Goal: Information Seeking & Learning: Learn about a topic

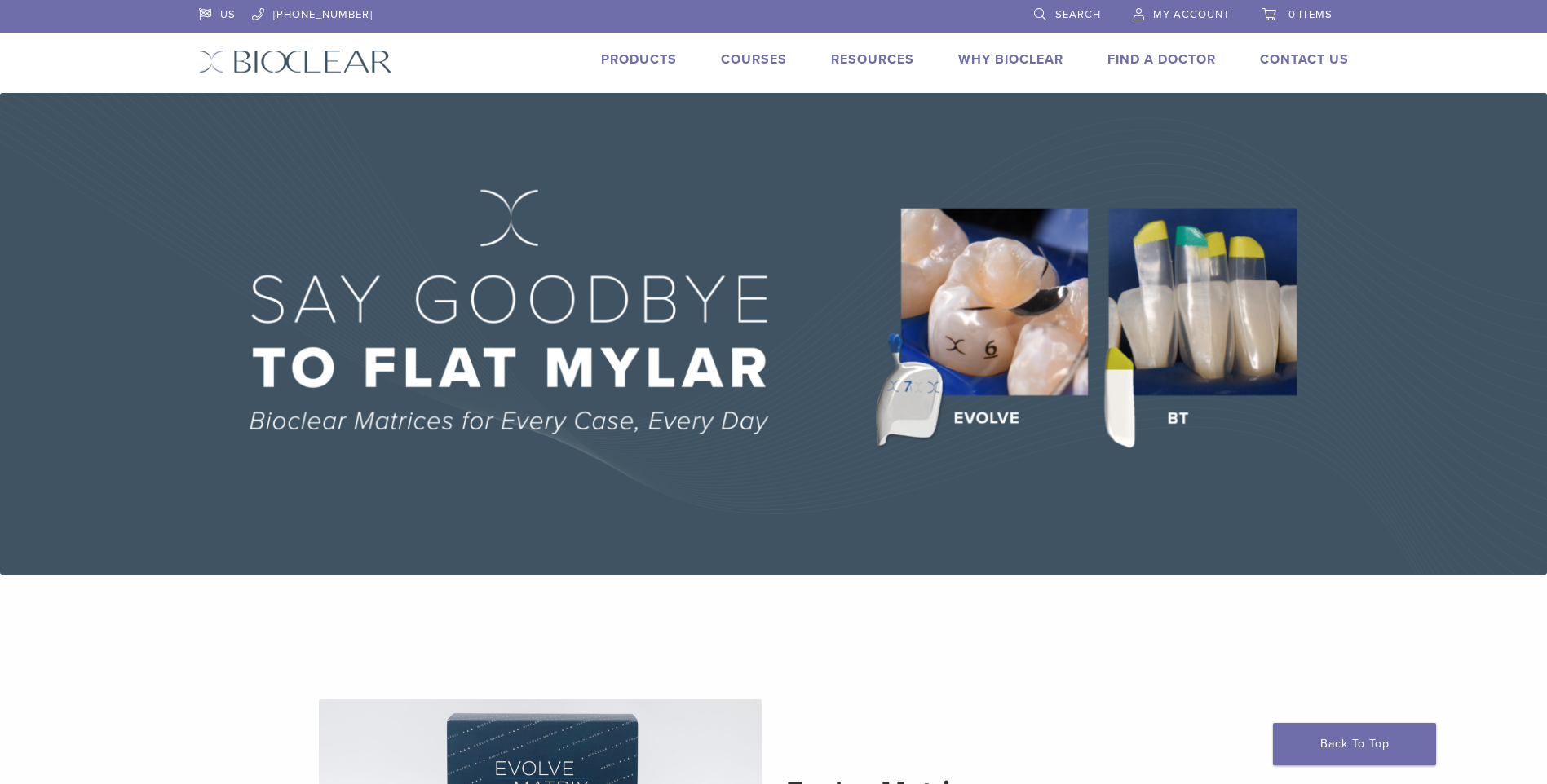
click at [638, 62] on link "Products" at bounding box center [639, 59] width 76 height 17
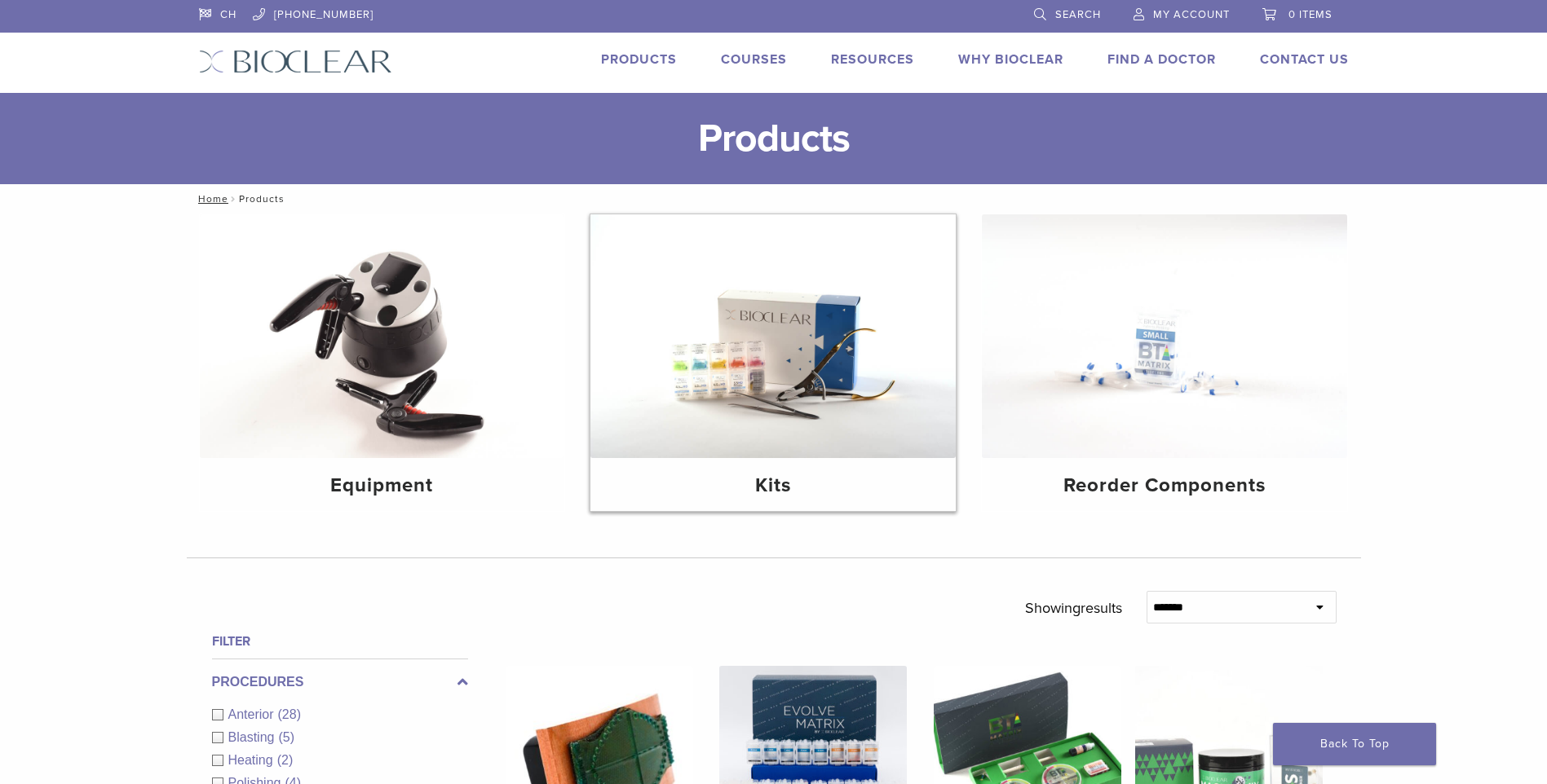
click at [790, 351] on img at bounding box center [773, 336] width 365 height 243
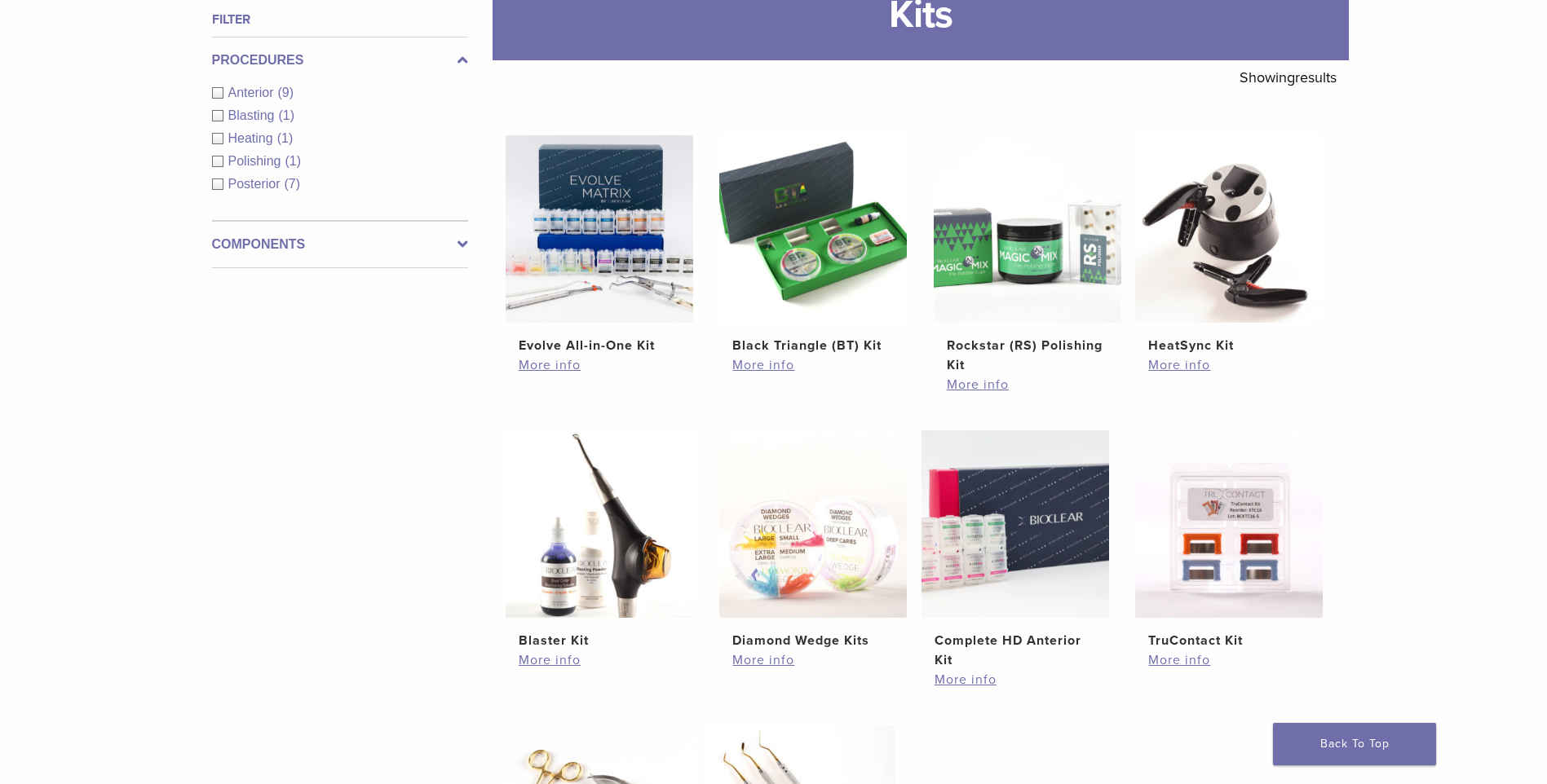
scroll to position [408, 0]
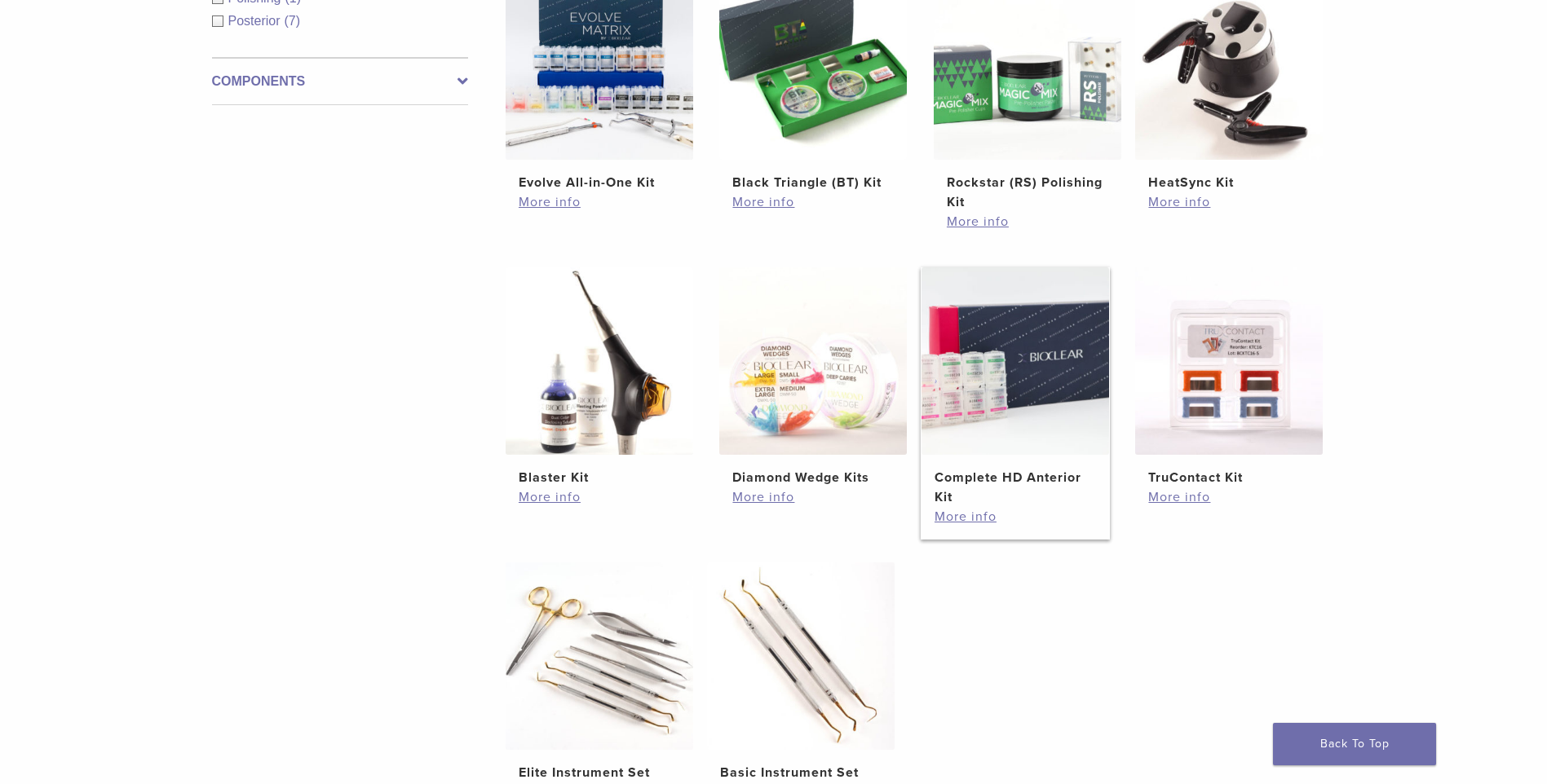
click at [1019, 395] on img at bounding box center [1015, 361] width 188 height 188
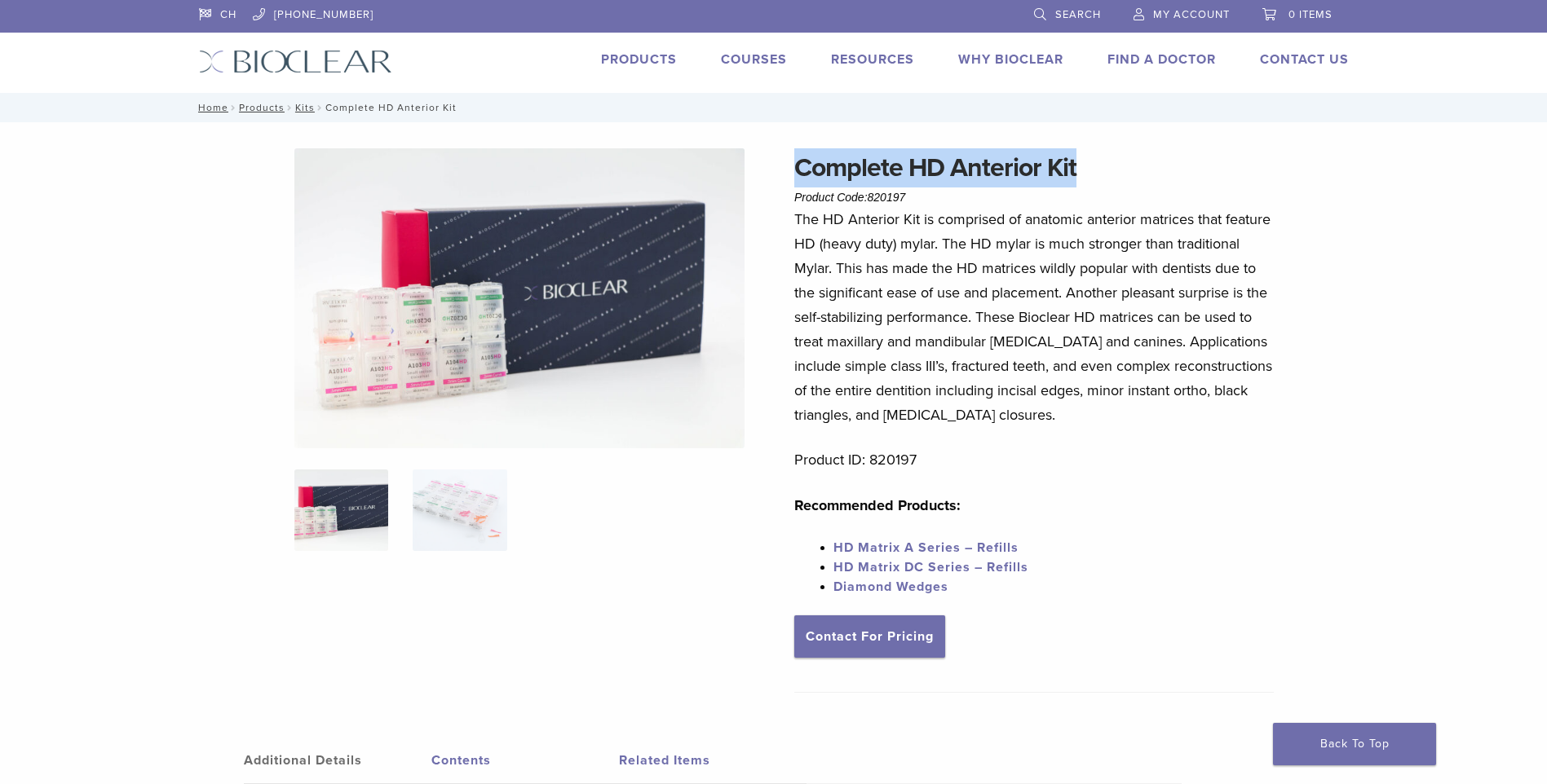
drag, startPoint x: 1085, startPoint y: 170, endPoint x: 779, endPoint y: 169, distance: 306.0
click at [779, 169] on div "Complete HD Anterior Kit Product Code: 820197 $ 329.28 Complete HD Anterior Kit…" at bounding box center [774, 691] width 1174 height 1088
copy h1 "Complete HD Anterior Kit"
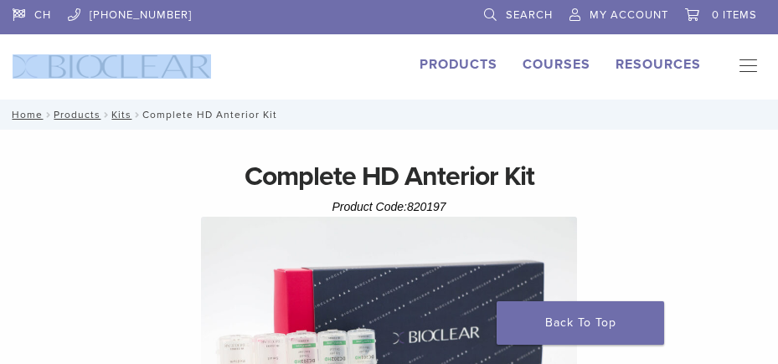
drag, startPoint x: 214, startPoint y: 64, endPoint x: 59, endPoint y: 69, distance: 154.9
click at [59, 69] on div "CH 1.855.712.5327 Search My Account 0 items Cart No products in the cart. Back …" at bounding box center [389, 50] width 778 height 100
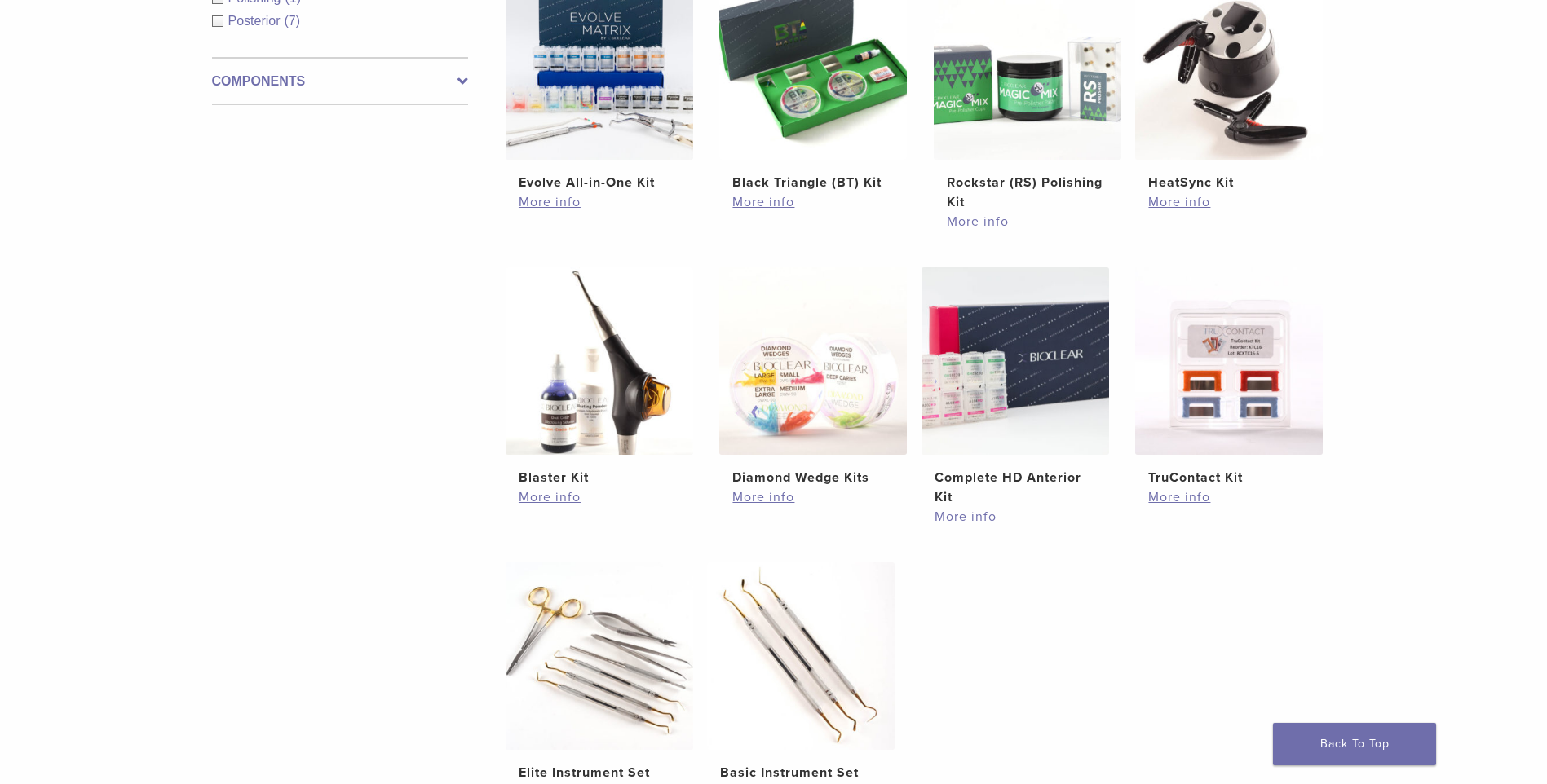
scroll to position [82, 0]
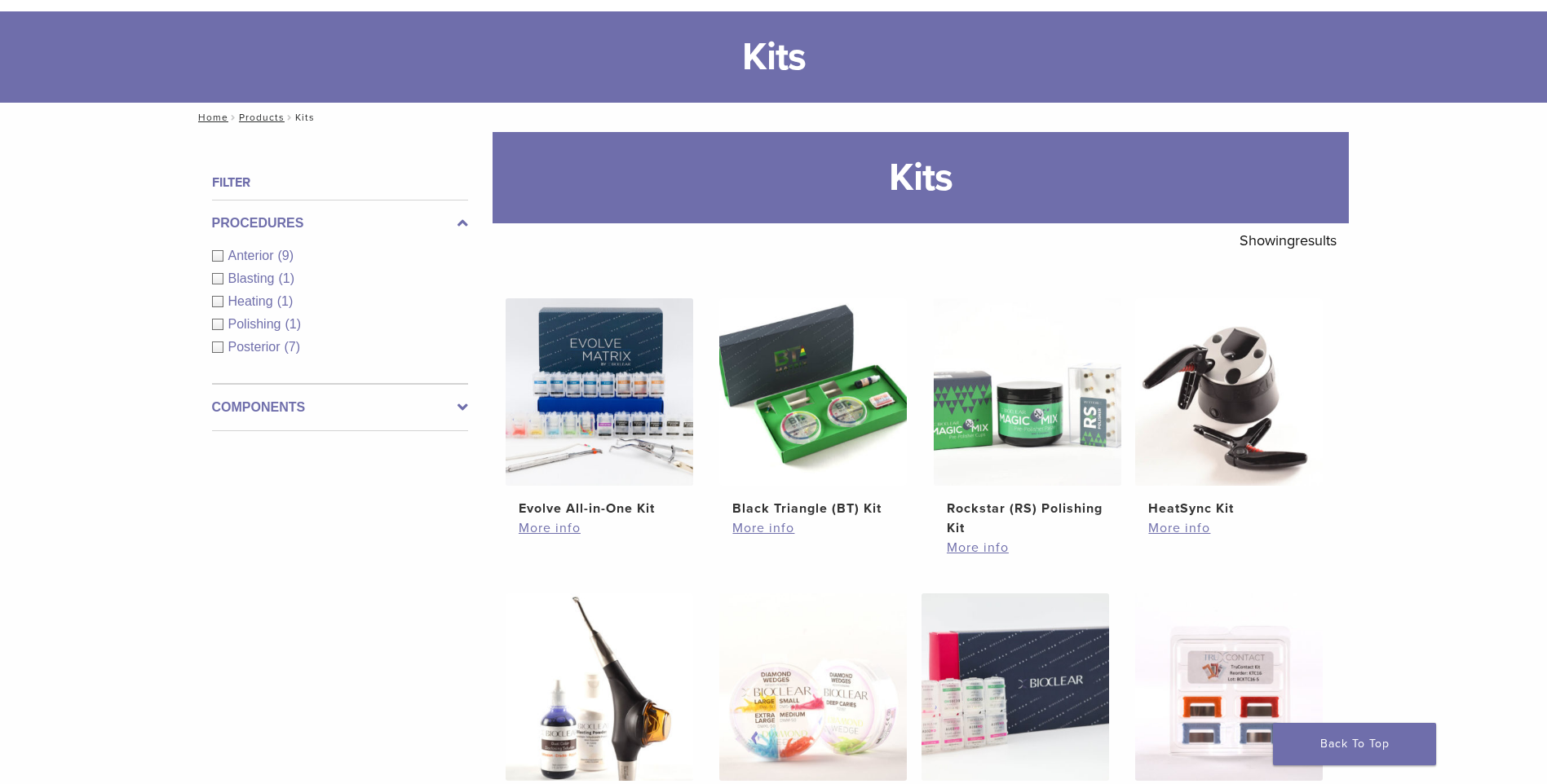
click at [218, 253] on div "Anterior (9)" at bounding box center [340, 256] width 256 height 19
click at [258, 255] on div "Procedures Anterior (9) Blasting (1) Heating (1) Polishing (1) Posterior (7)" at bounding box center [340, 291] width 256 height 184
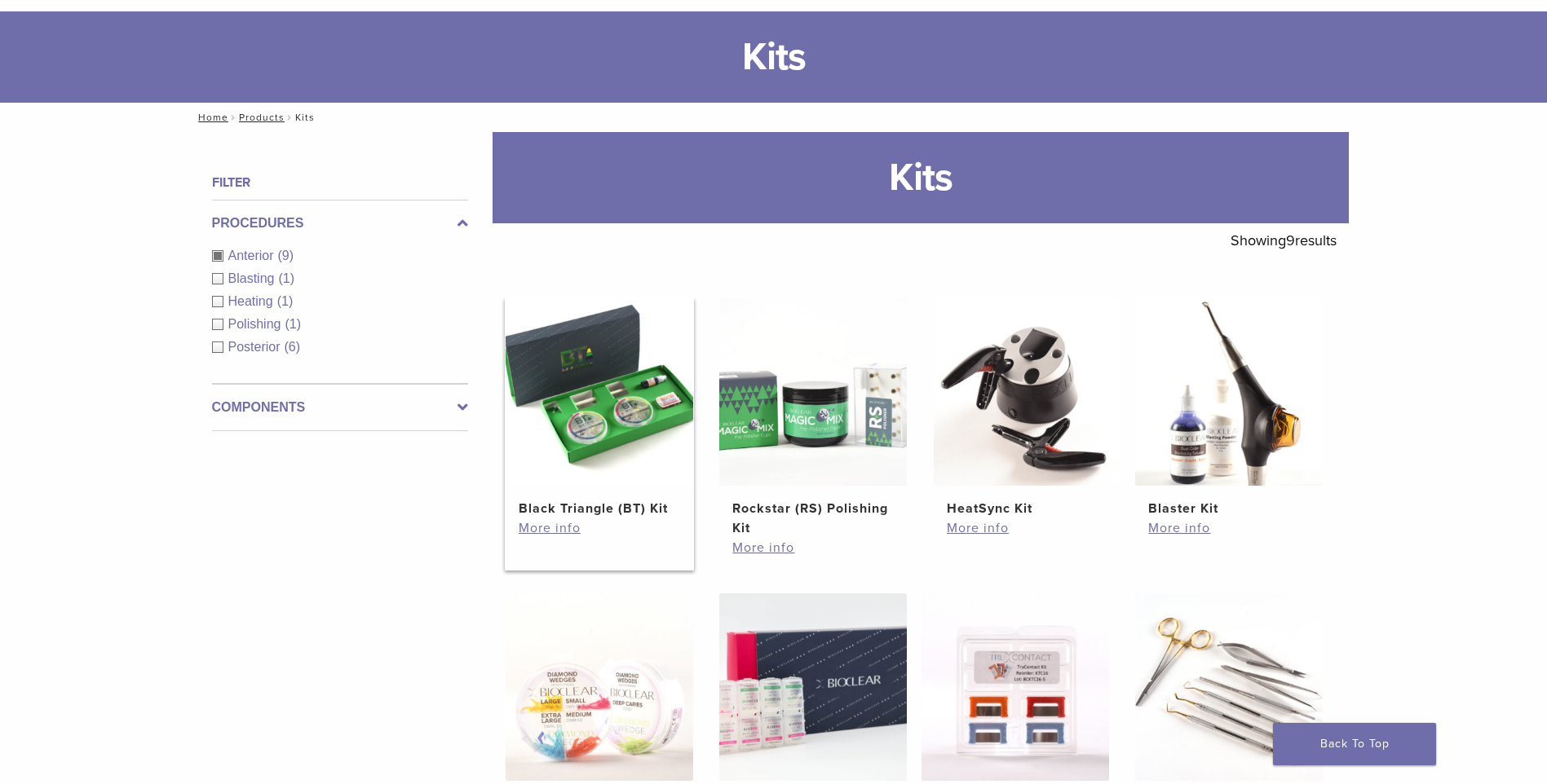
click at [600, 428] on img at bounding box center [599, 392] width 188 height 188
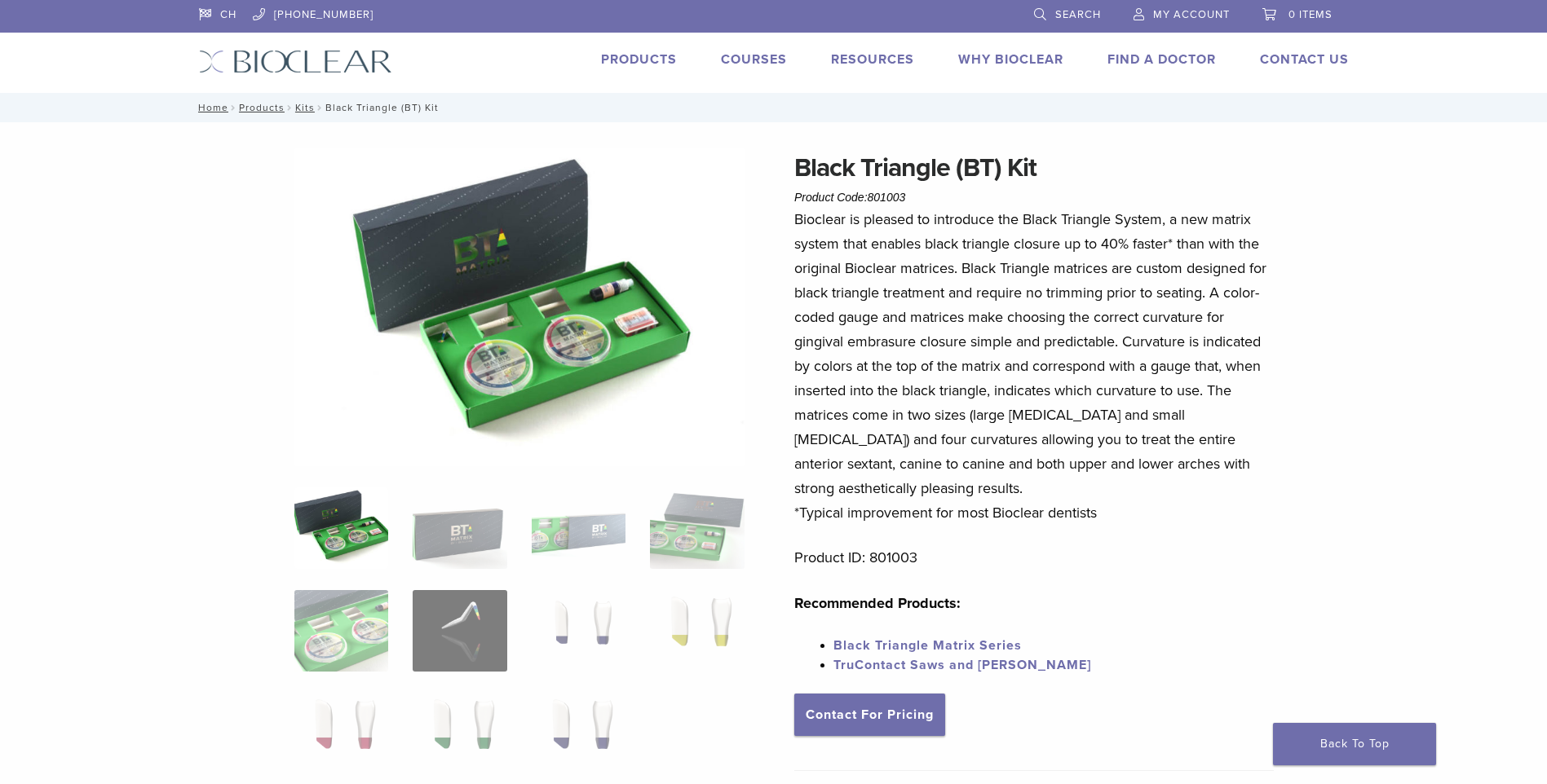
click at [627, 59] on link "Products" at bounding box center [639, 59] width 76 height 17
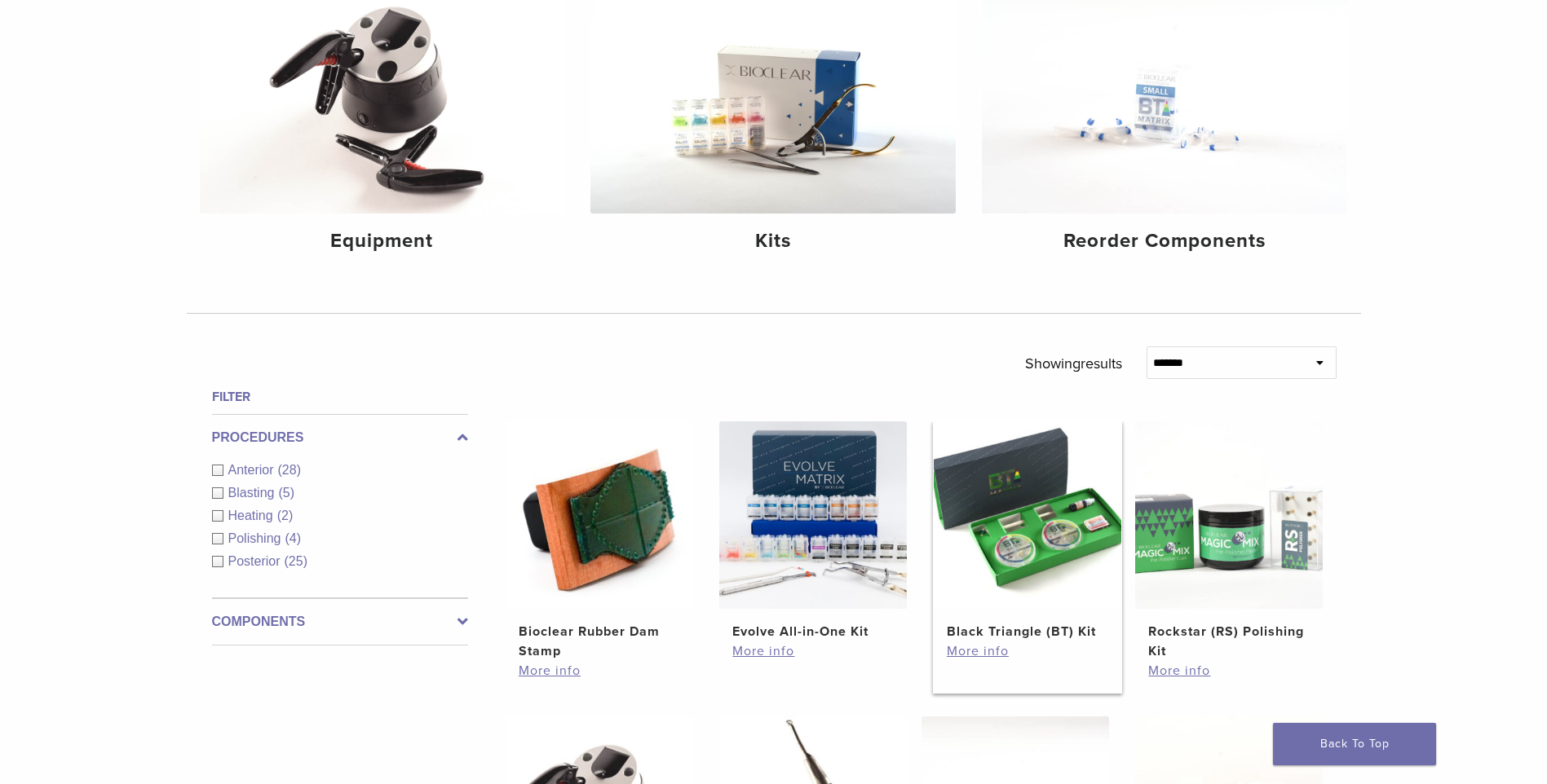
scroll to position [326, 0]
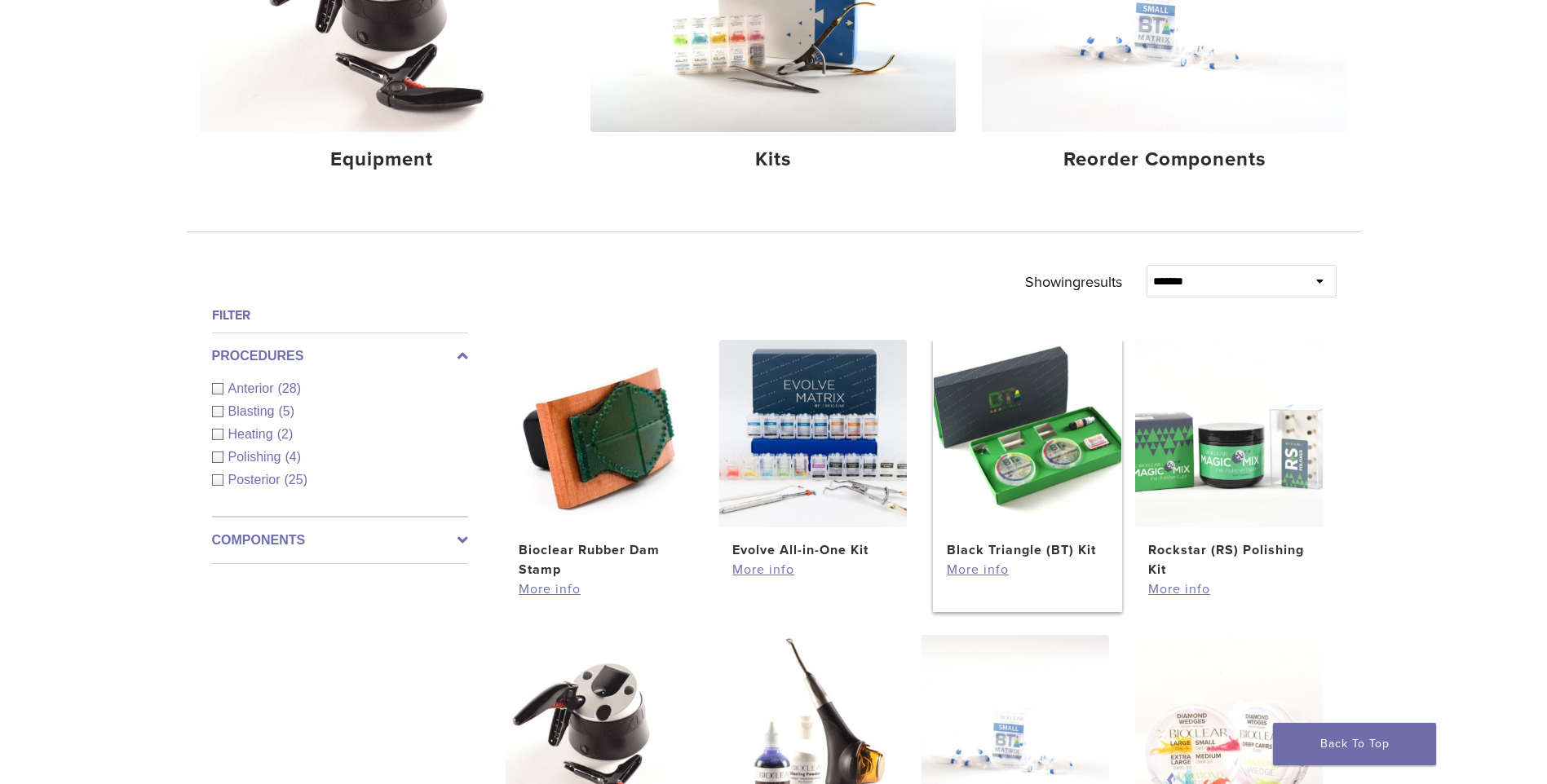
click at [1021, 482] on img at bounding box center [1027, 433] width 188 height 188
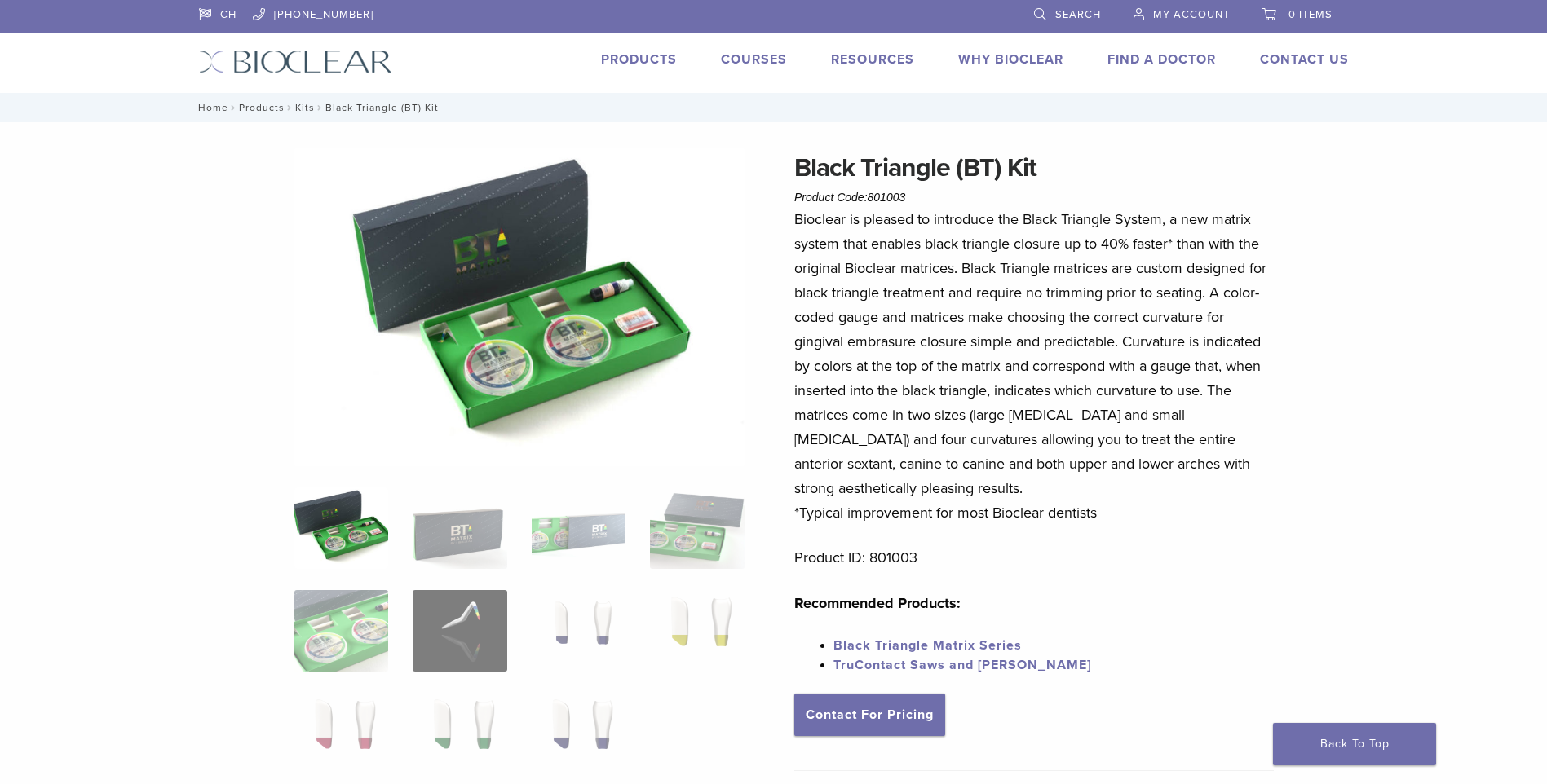
click at [1038, 12] on link "Search" at bounding box center [1067, 12] width 67 height 24
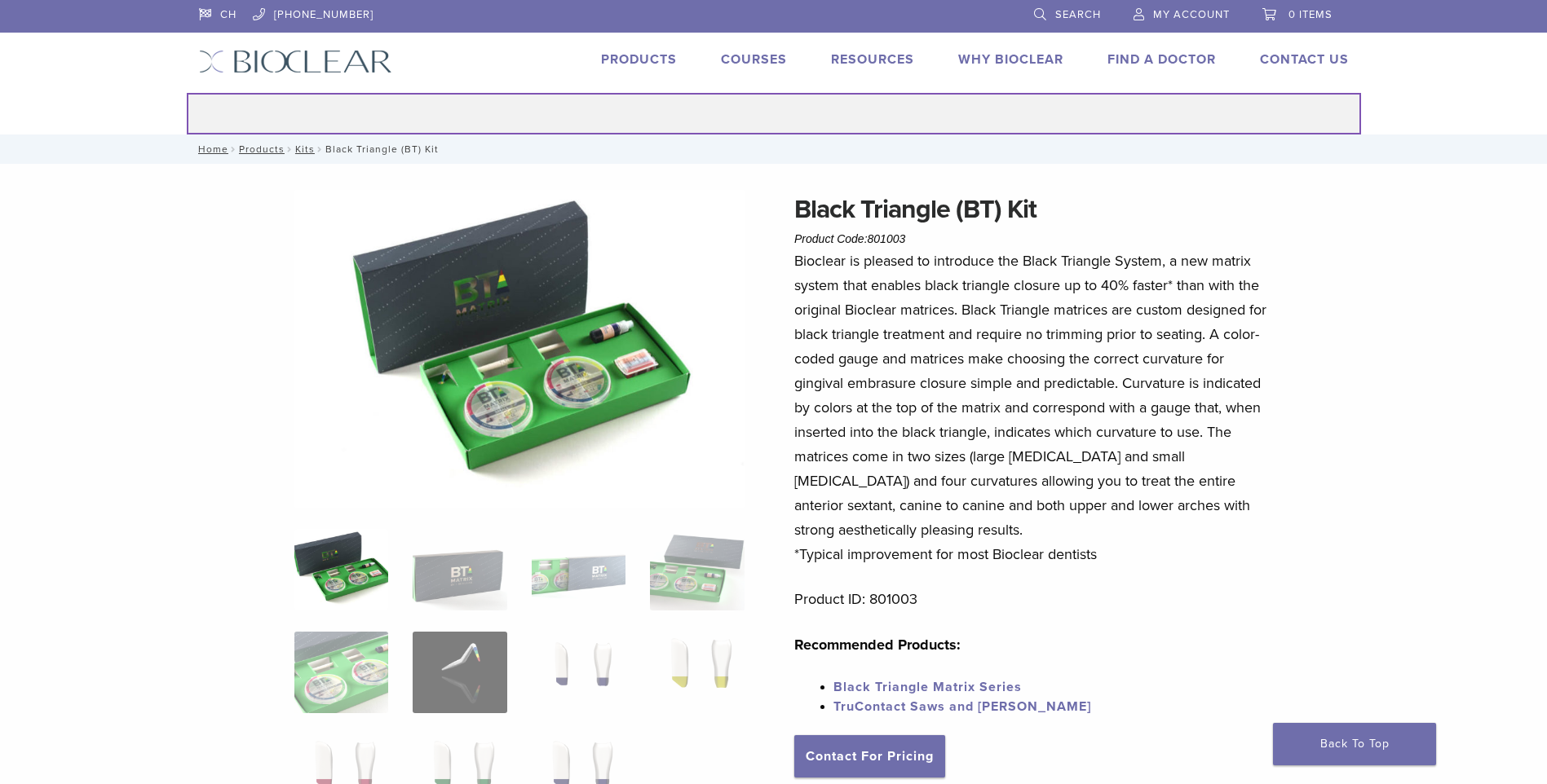
click at [819, 118] on input "Search for:" at bounding box center [774, 113] width 1174 height 42
paste input "*********"
click at [371, 118] on input "*********" at bounding box center [774, 113] width 1174 height 42
paste input "*********"
drag, startPoint x: 875, startPoint y: 109, endPoint x: 644, endPoint y: 113, distance: 231.0
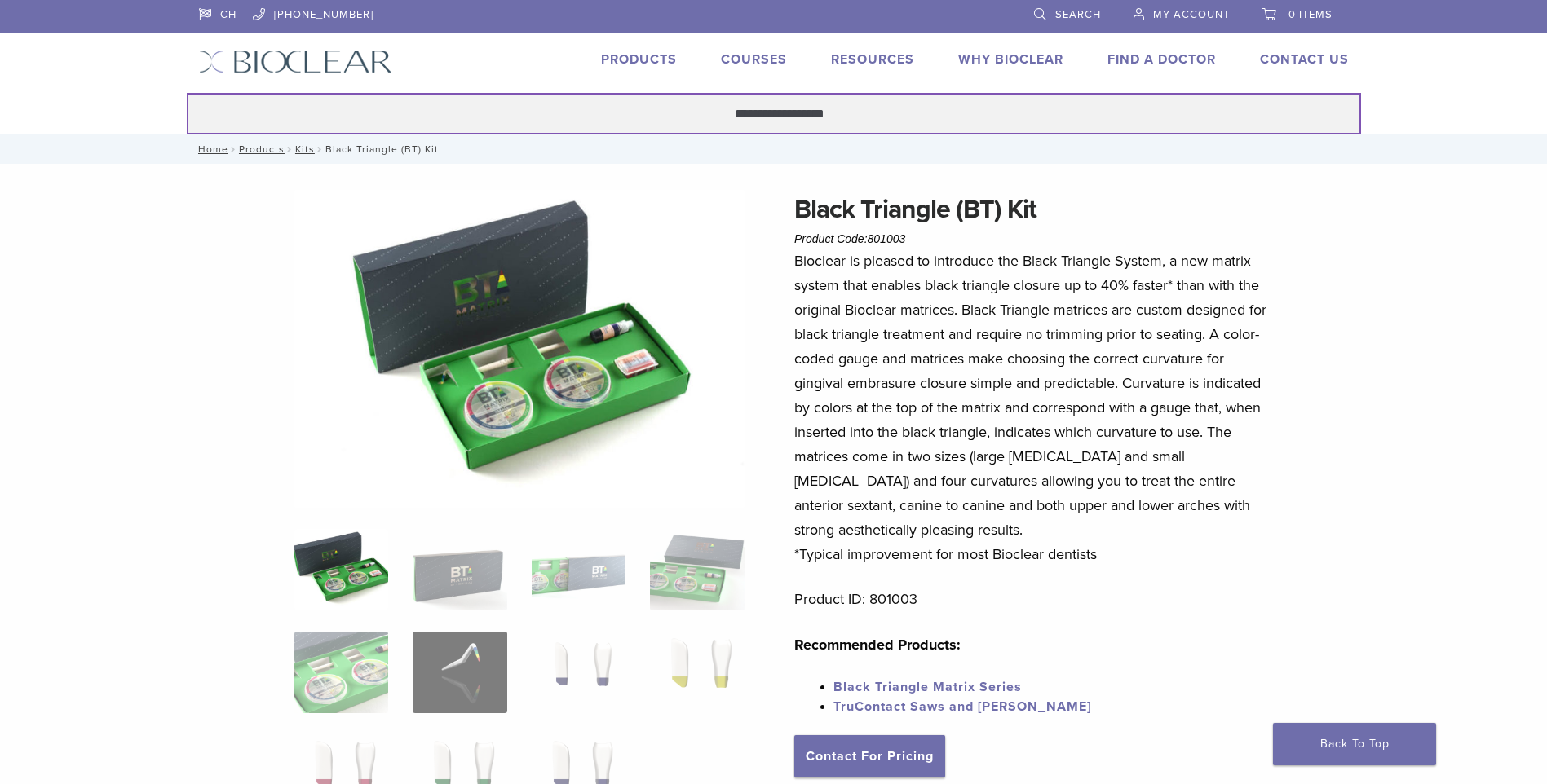
click at [644, 113] on input "**********" at bounding box center [774, 113] width 1174 height 42
paste input "search"
type input "*********"
click at [186, 93] on button "Search" at bounding box center [186, 93] width 1 height 1
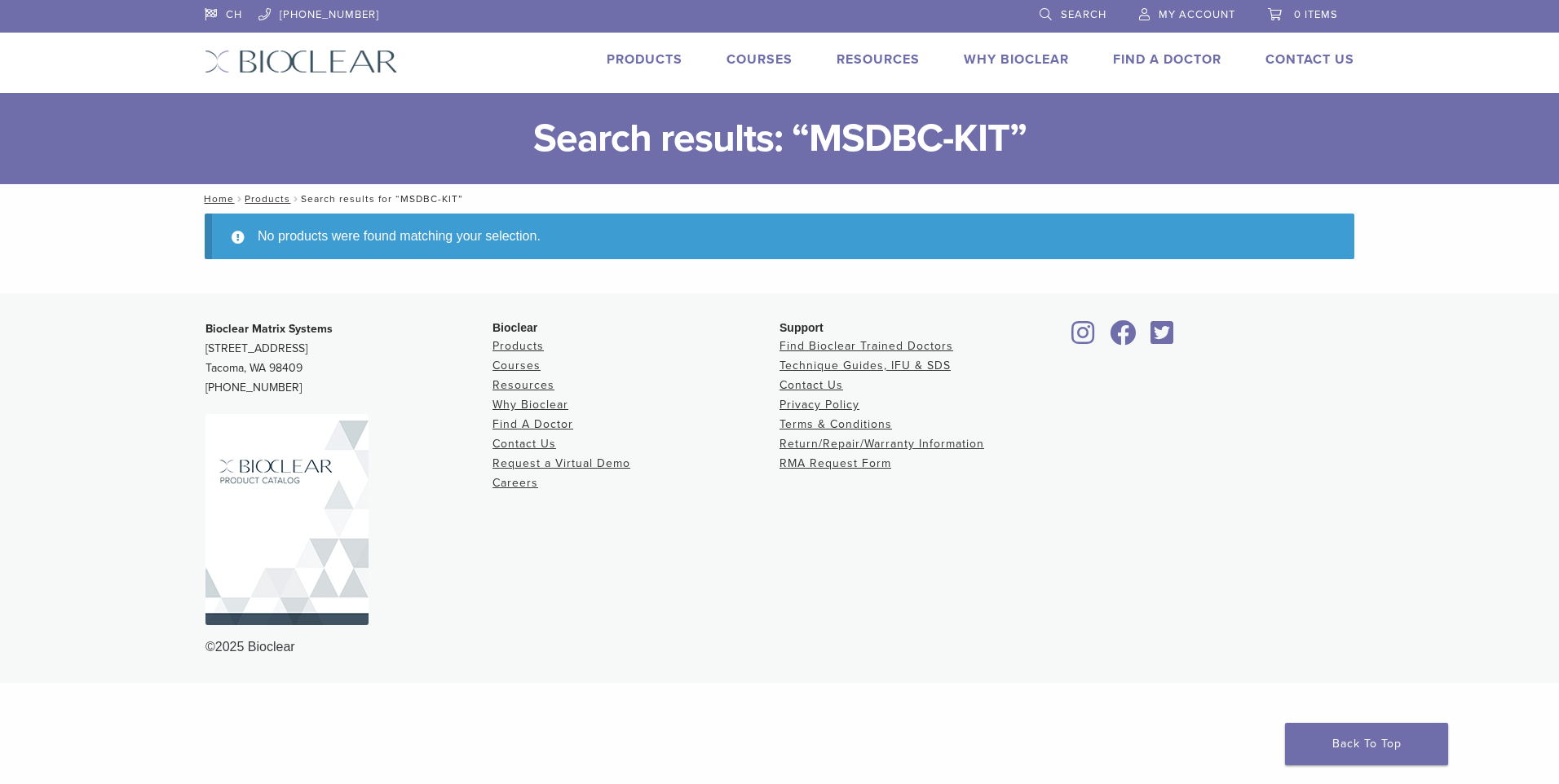
click at [648, 56] on link "Products" at bounding box center [645, 59] width 76 height 17
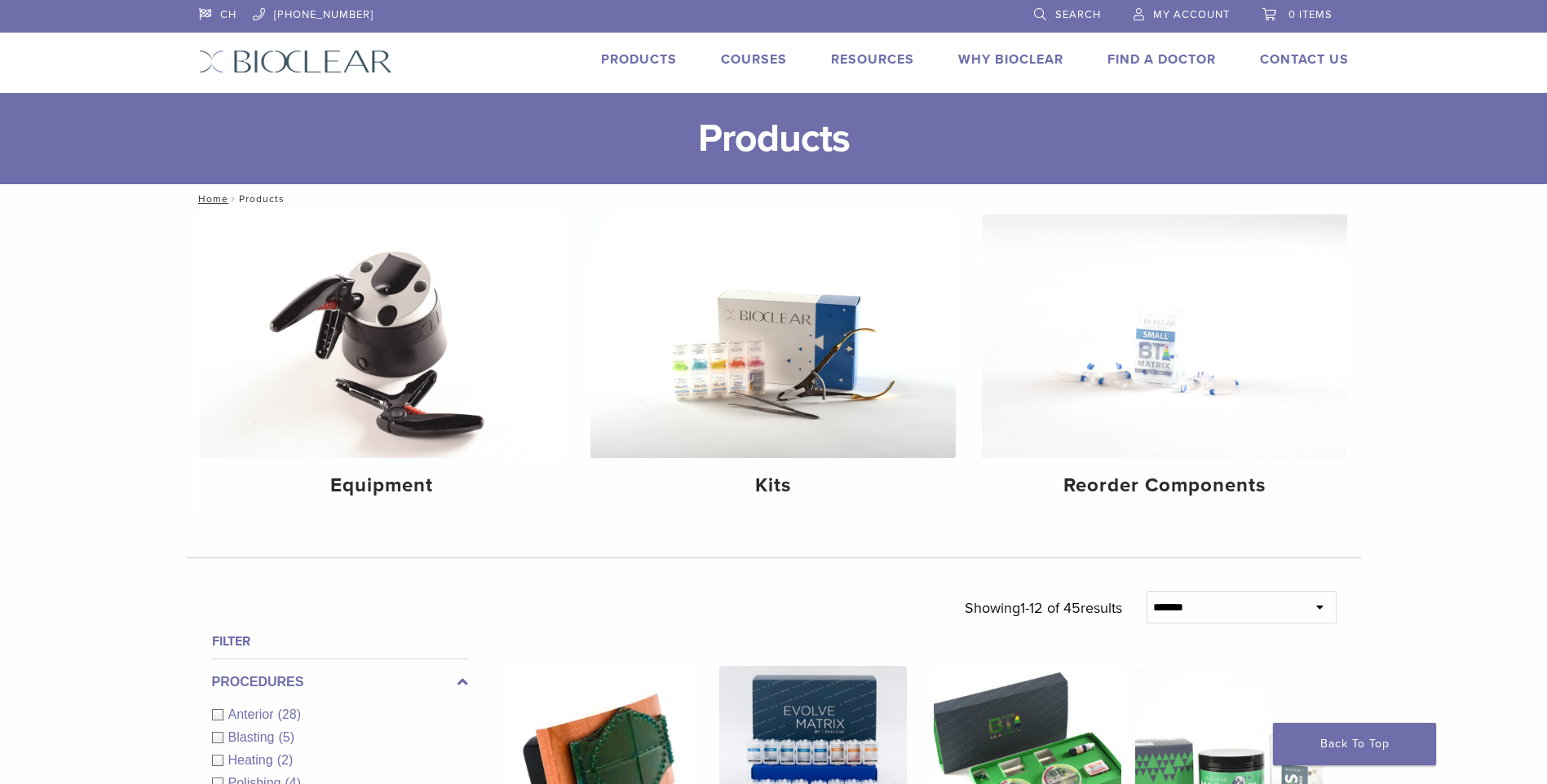
scroll to position [163, 0]
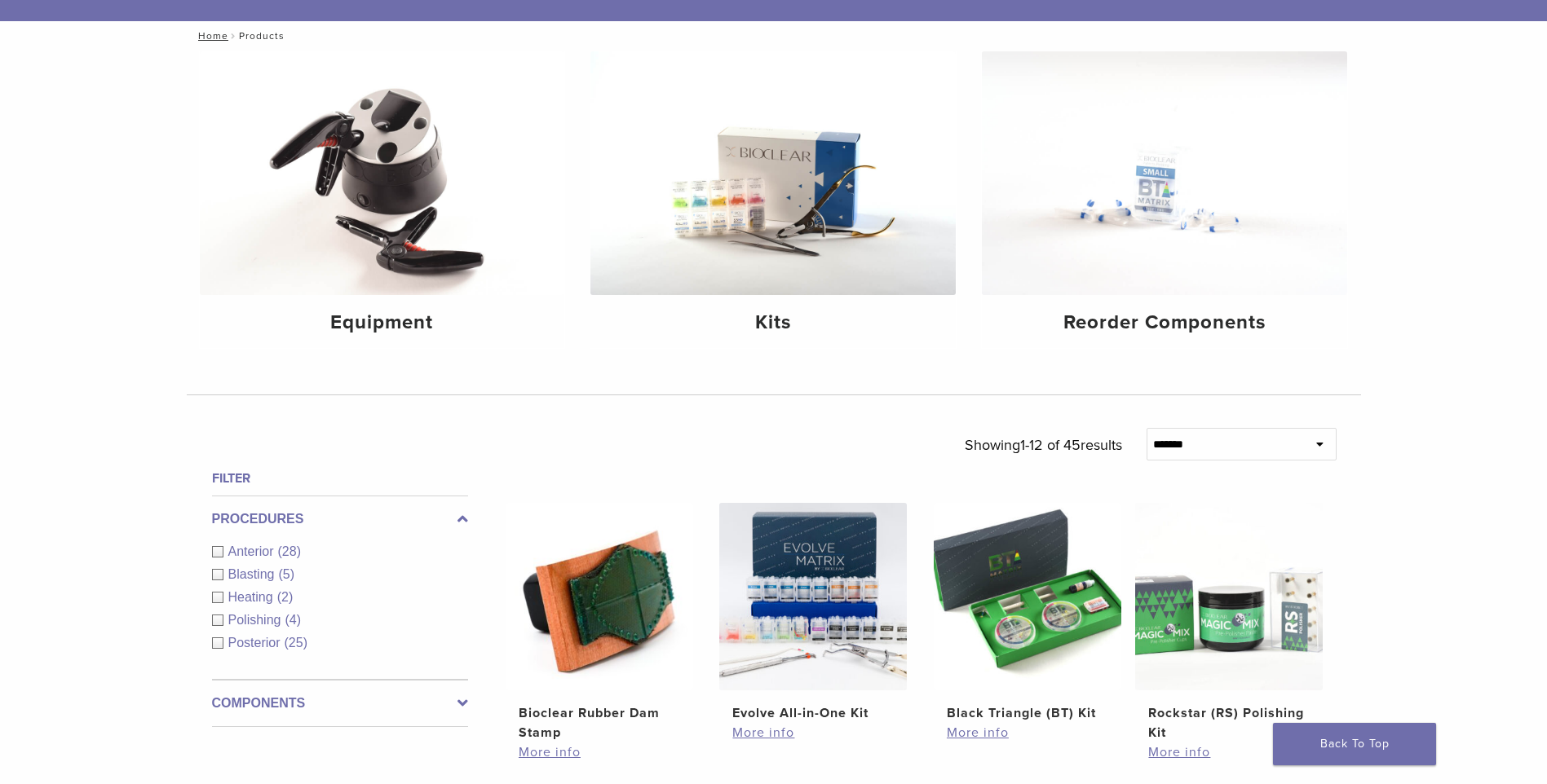
click at [241, 552] on span "Anterior" at bounding box center [252, 551] width 50 height 14
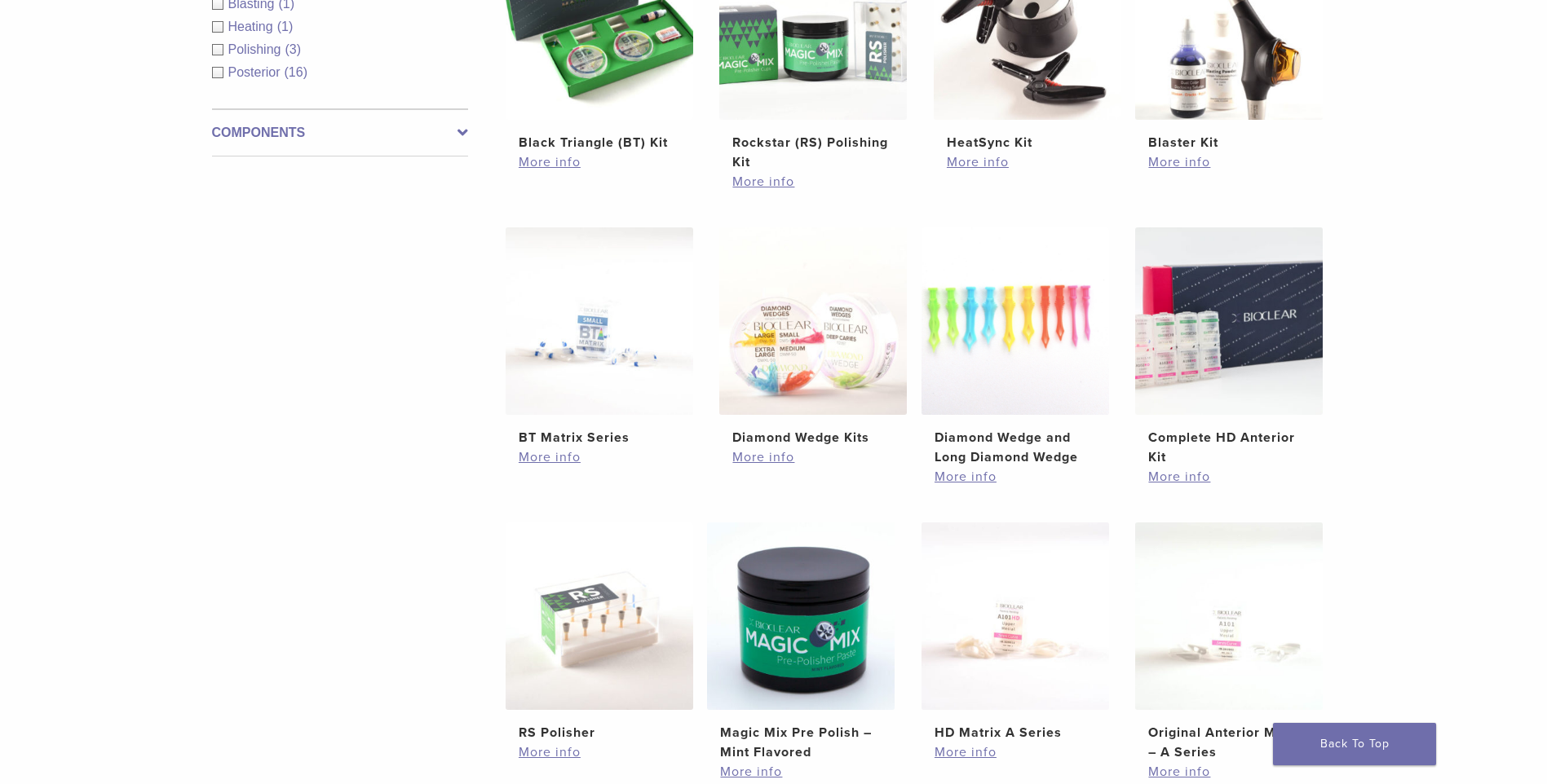
scroll to position [653, 0]
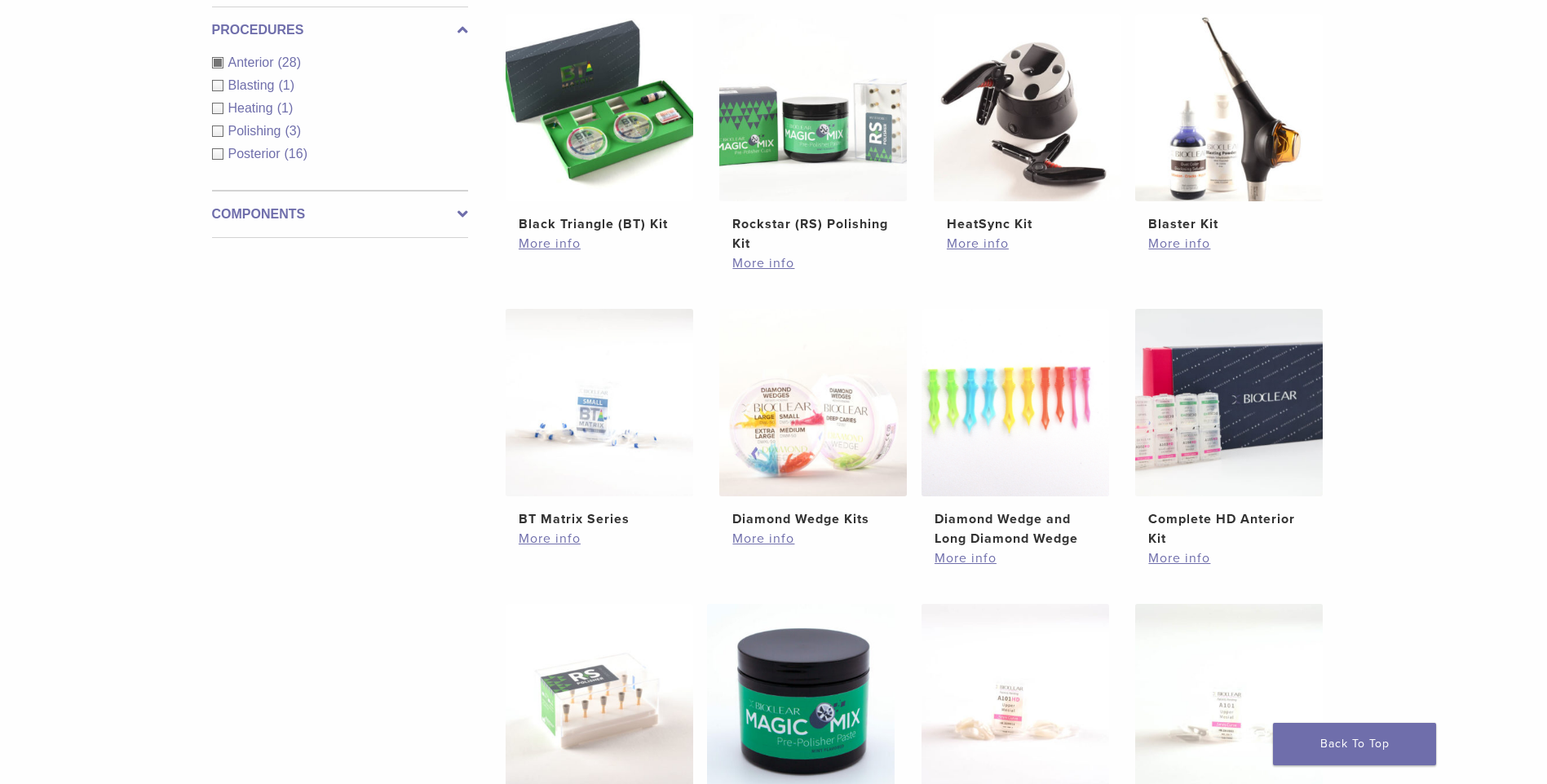
click at [246, 54] on div "Anterior (28)" at bounding box center [340, 62] width 256 height 19
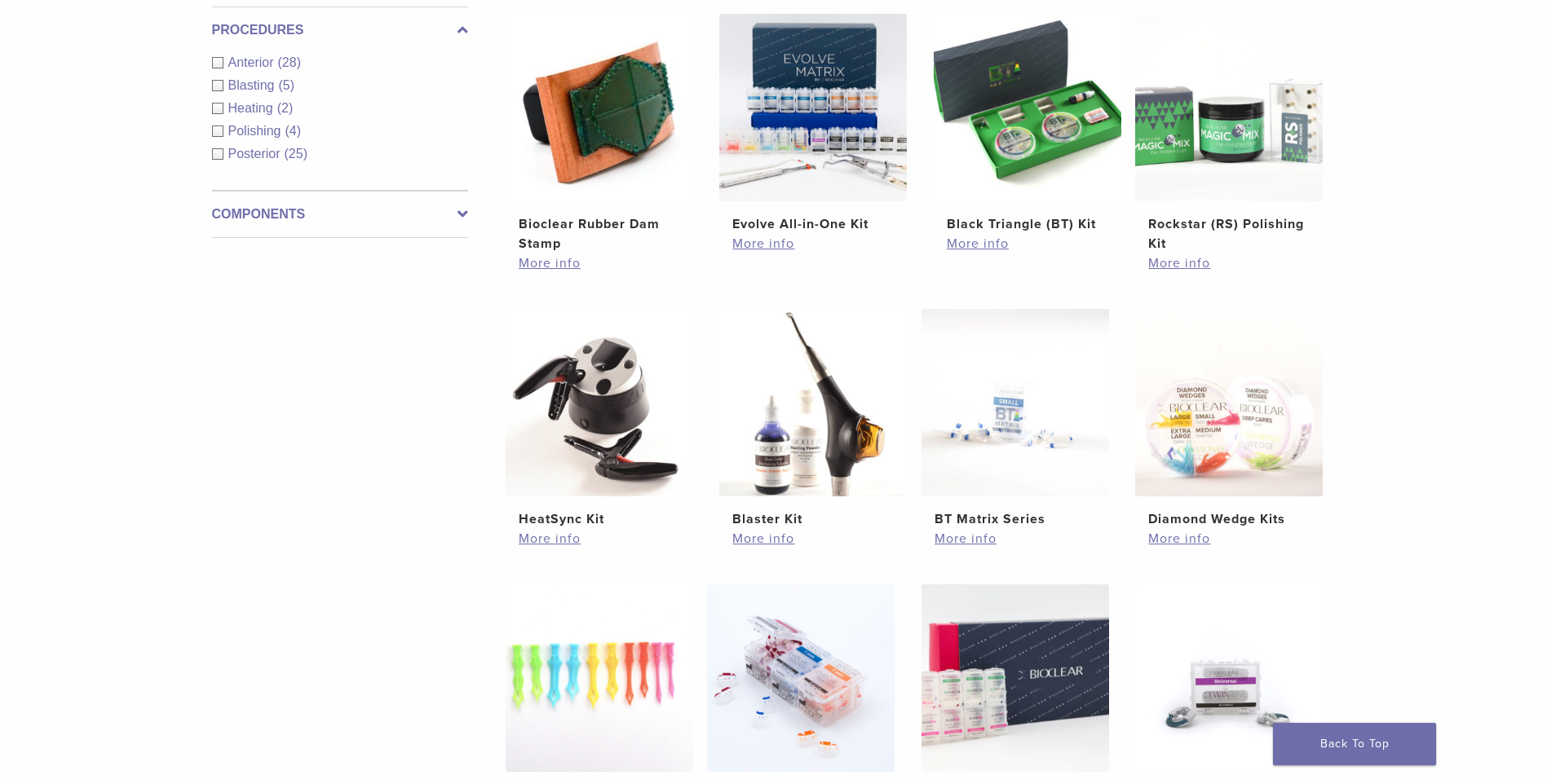
click at [246, 54] on div "Anterior (28)" at bounding box center [340, 62] width 256 height 19
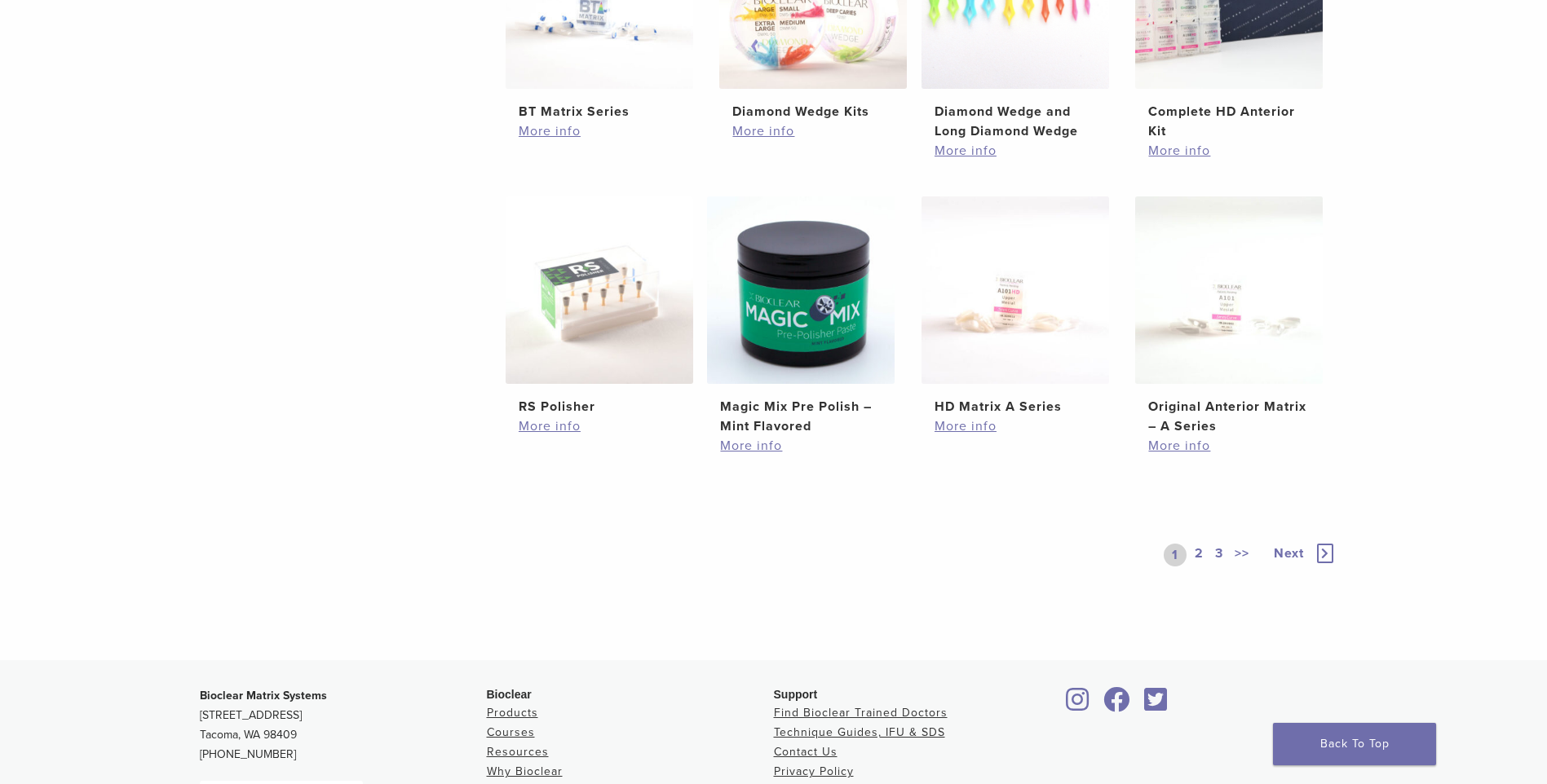
scroll to position [1141, 0]
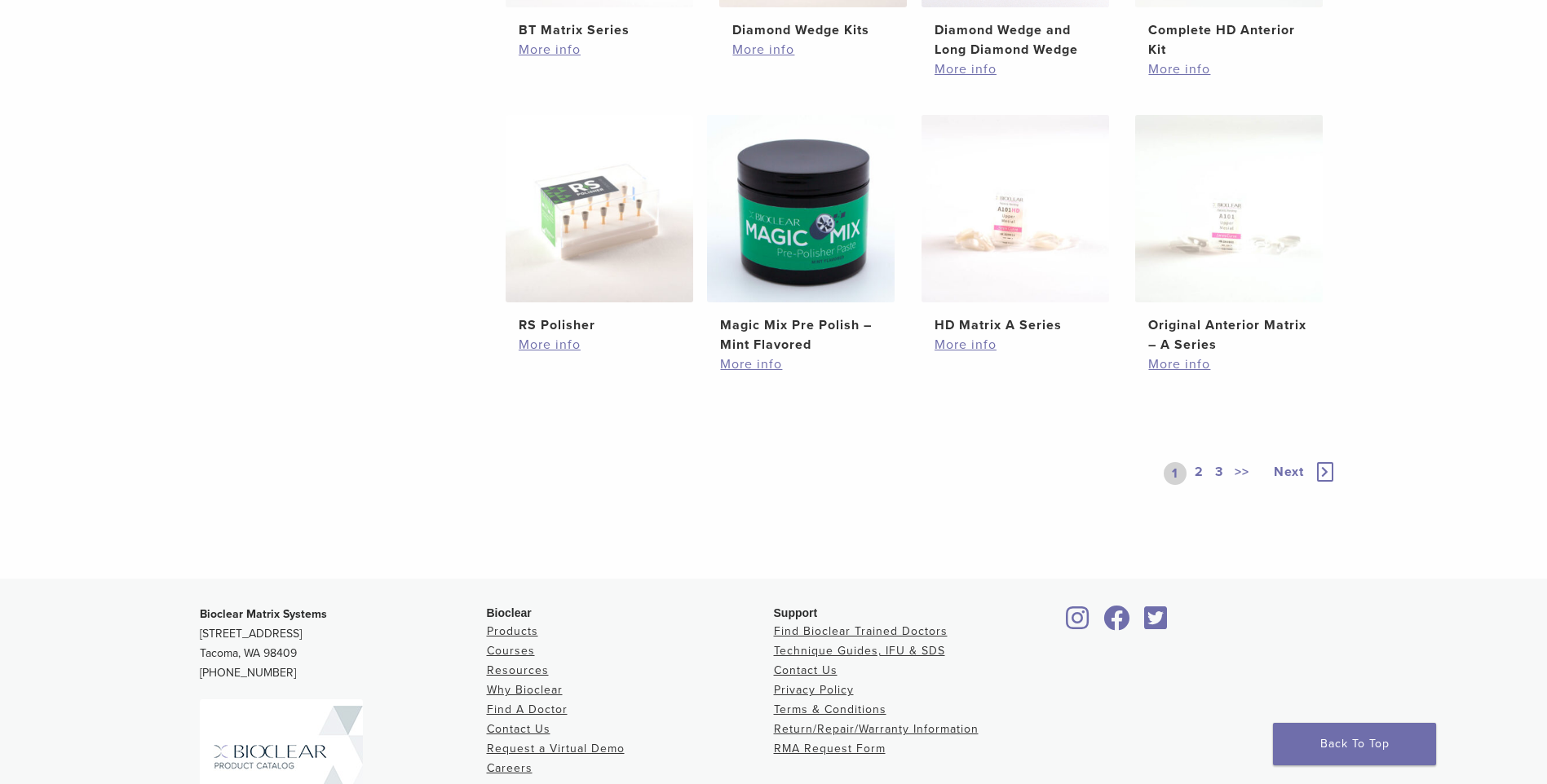
click at [1324, 474] on icon at bounding box center [1325, 472] width 17 height 19
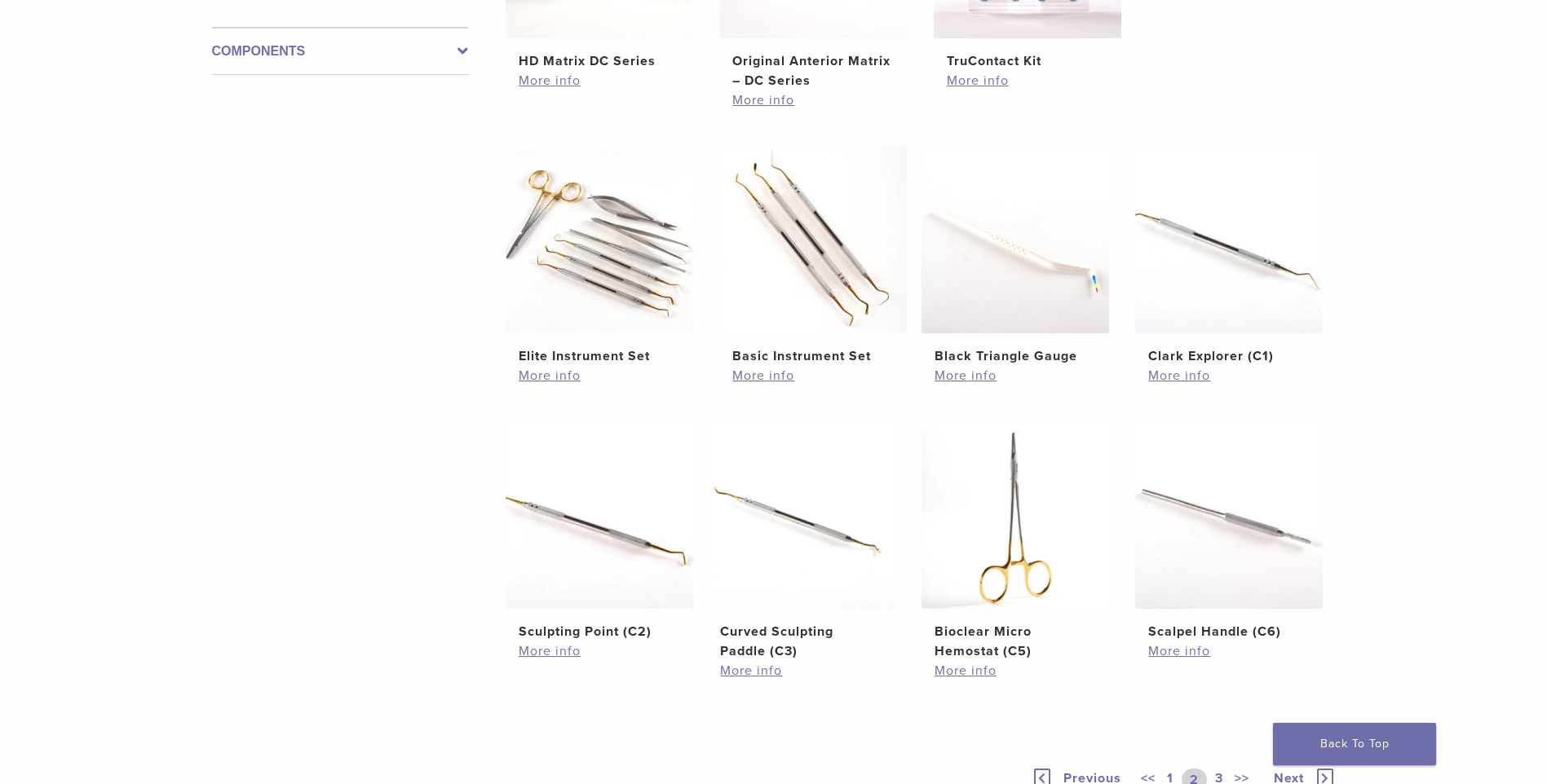
scroll to position [1060, 0]
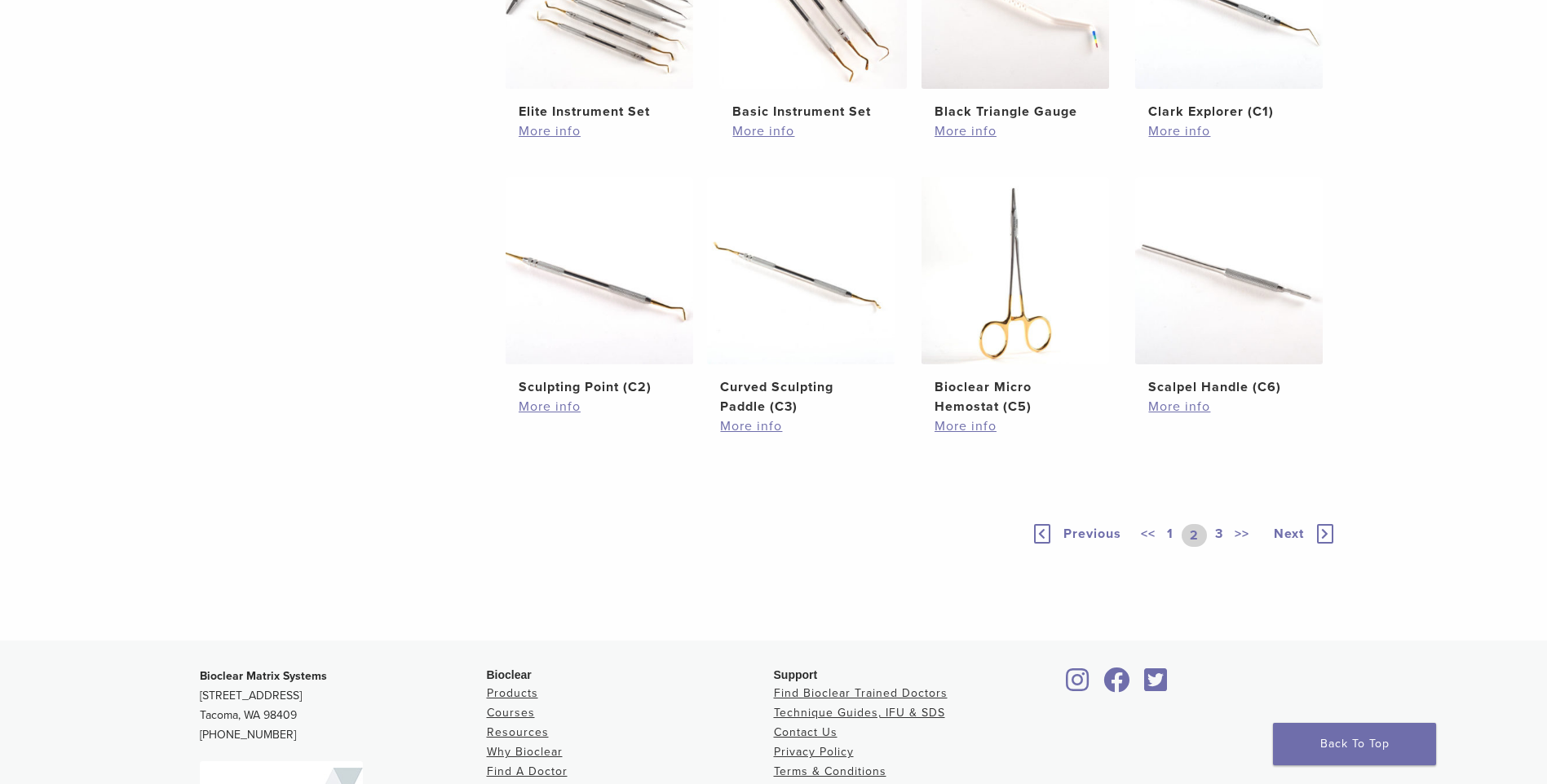
click at [1323, 533] on icon at bounding box center [1325, 534] width 17 height 19
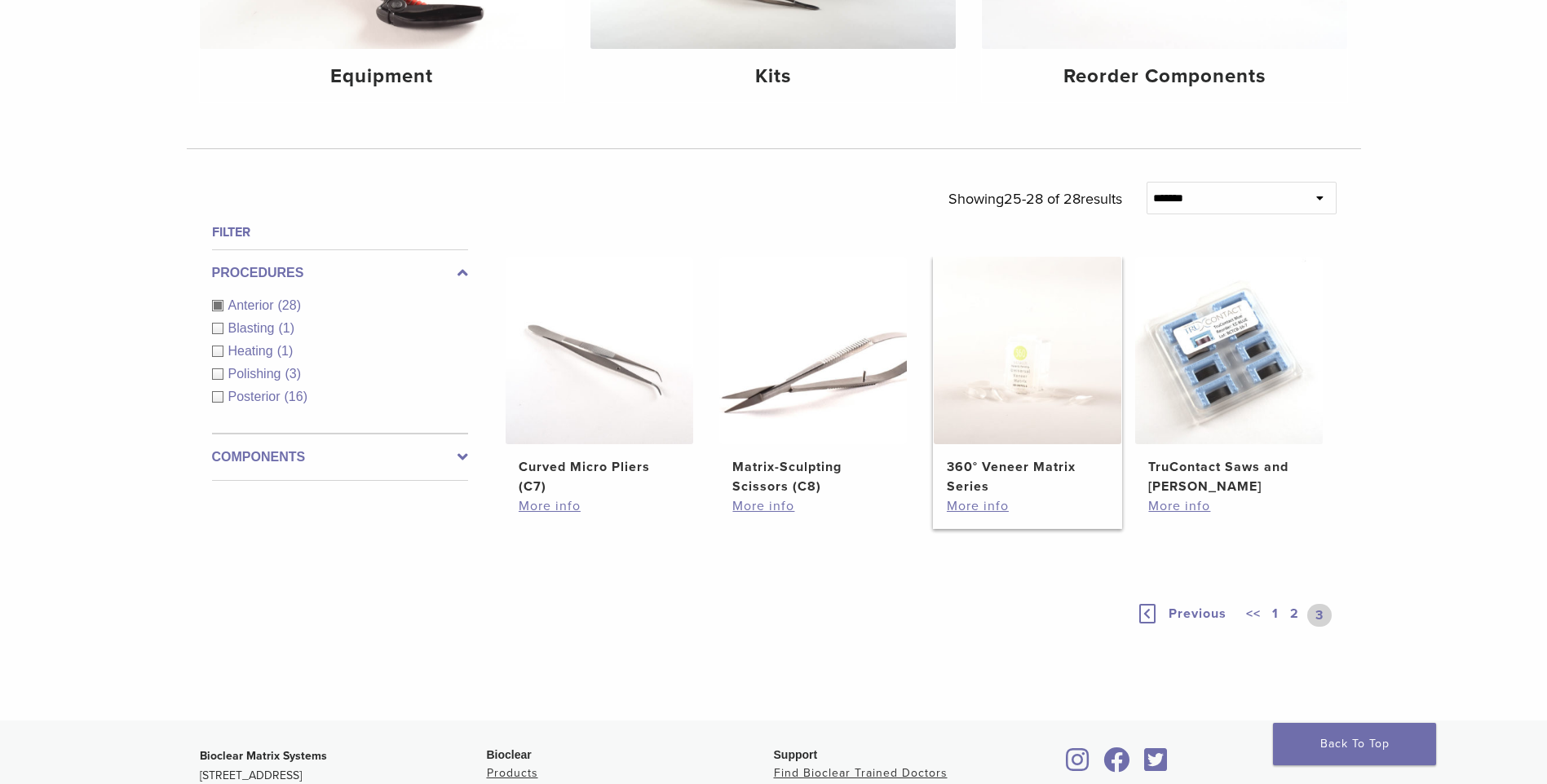
scroll to position [165, 0]
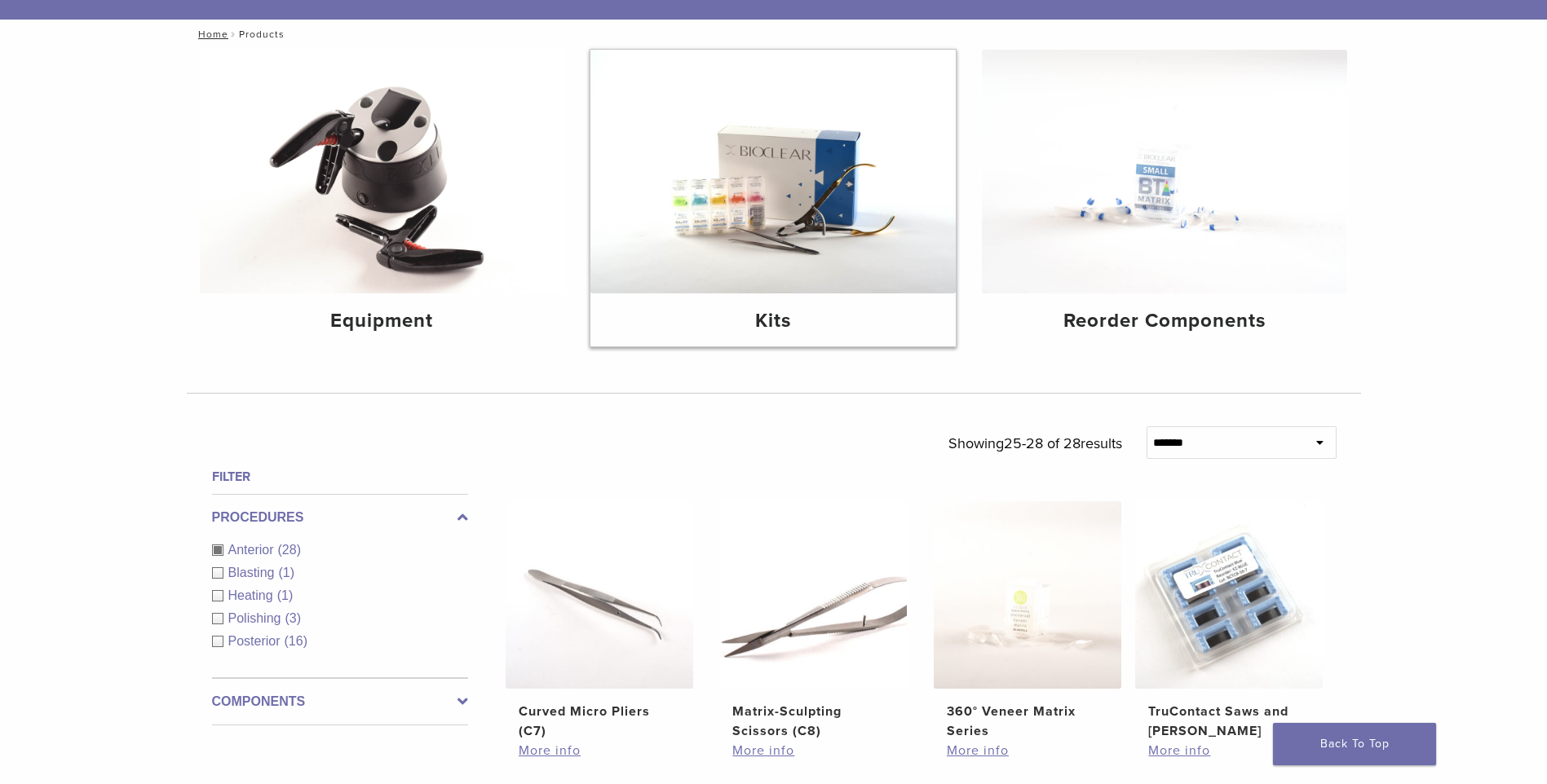
click at [764, 320] on h4 "Kits" at bounding box center [773, 321] width 339 height 29
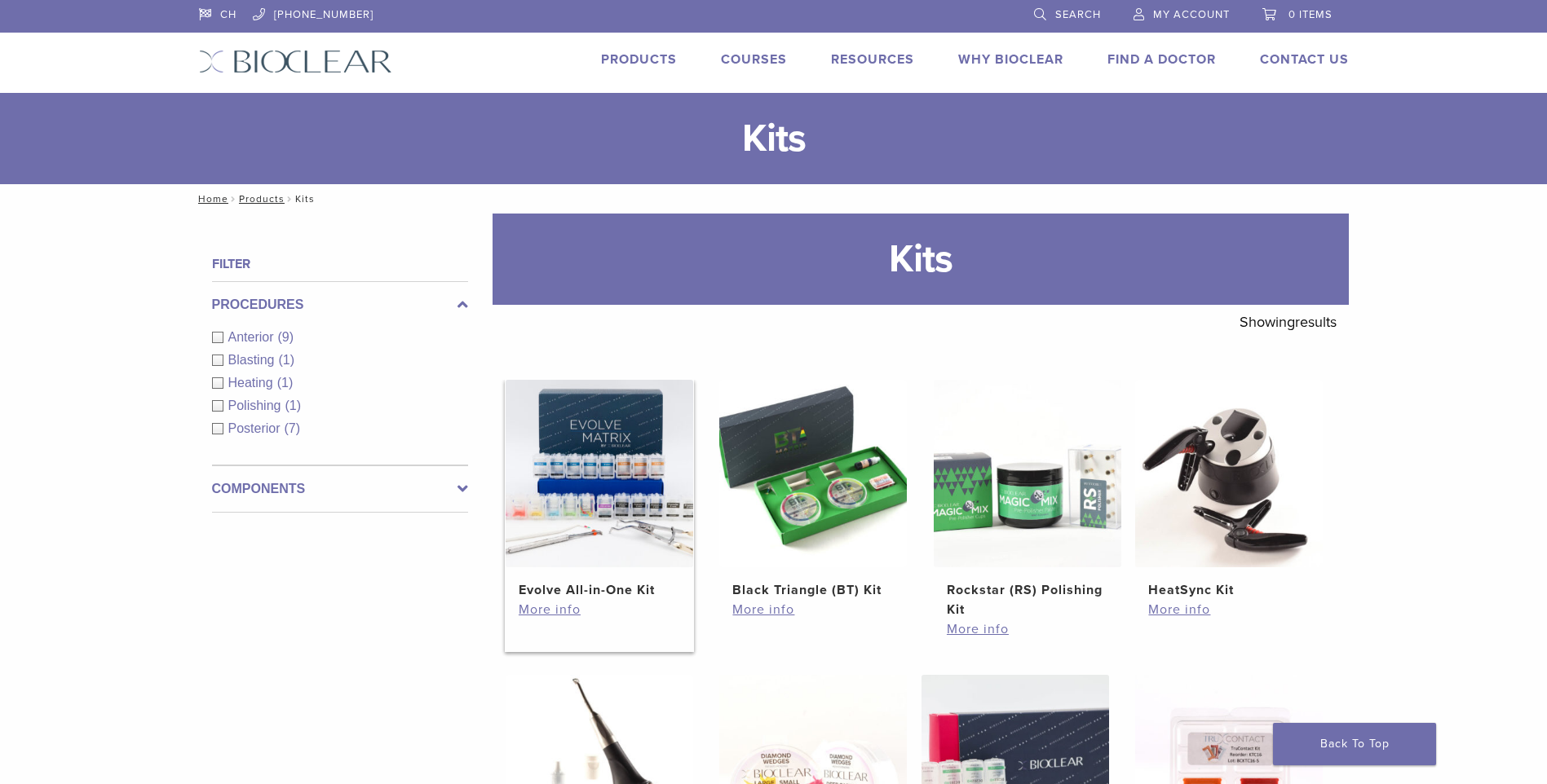
click at [592, 542] on img at bounding box center [599, 473] width 188 height 188
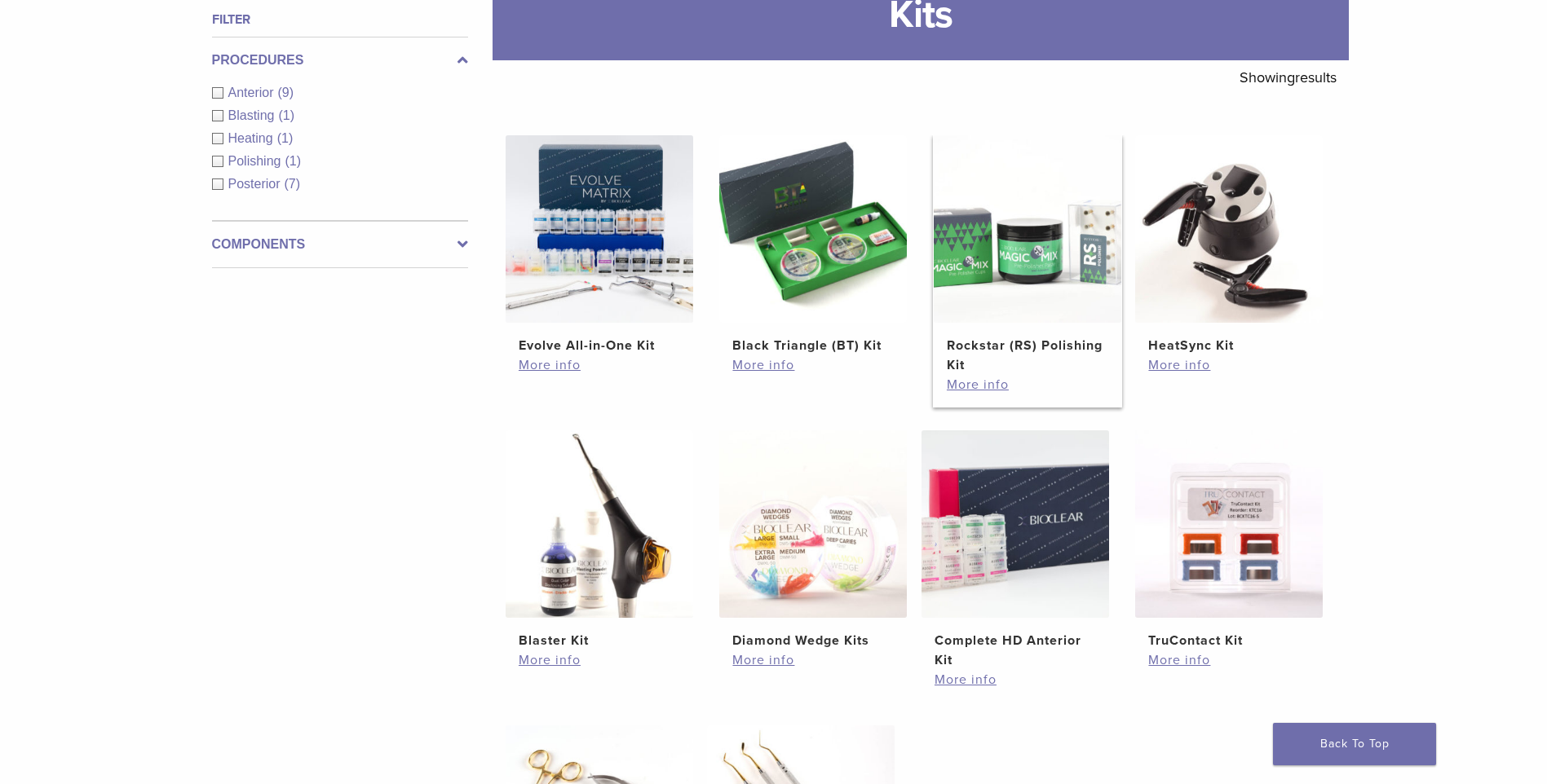
scroll to position [326, 0]
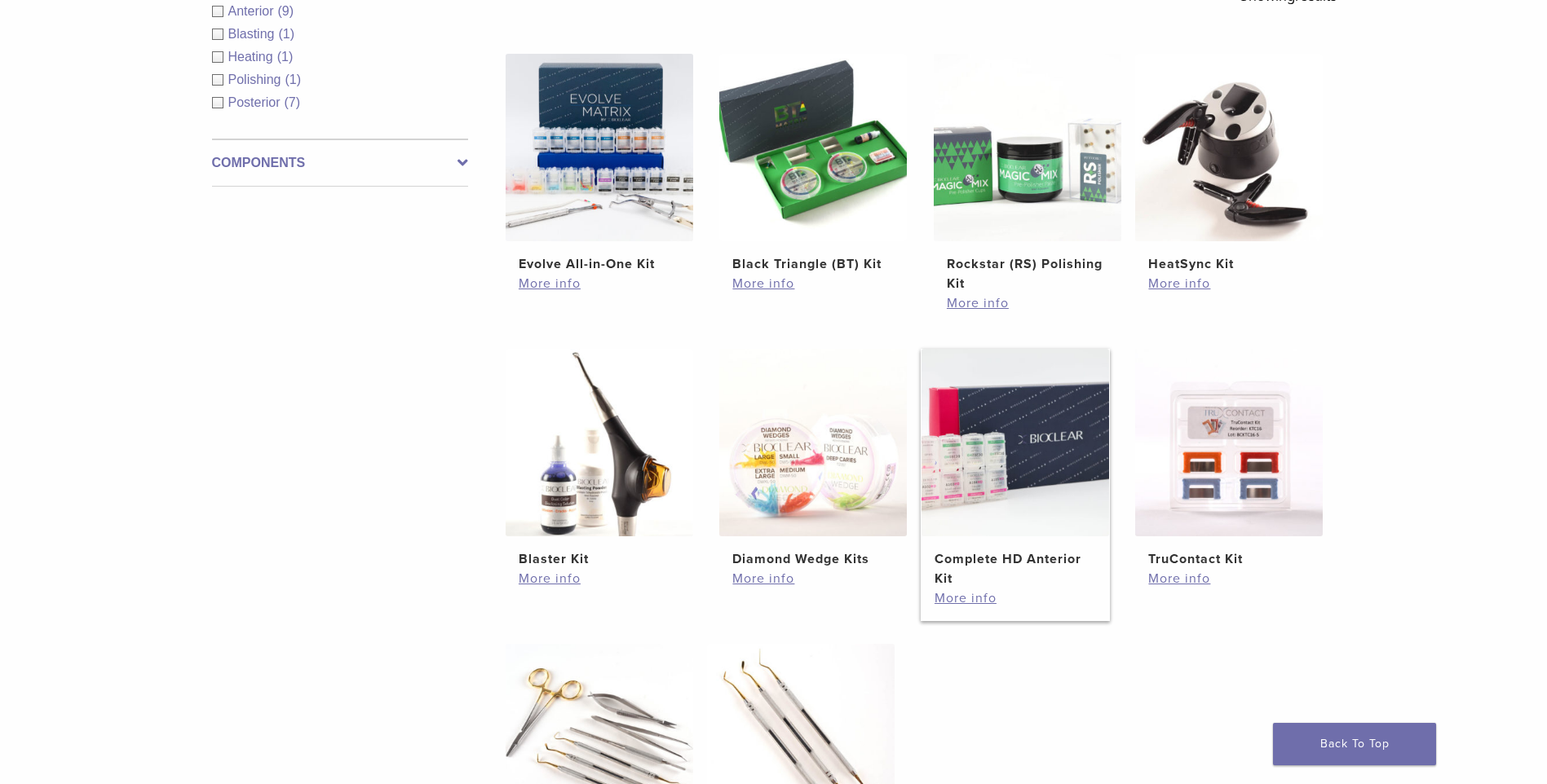
click at [980, 453] on img at bounding box center [1015, 442] width 188 height 188
